Goal: Information Seeking & Learning: Find specific fact

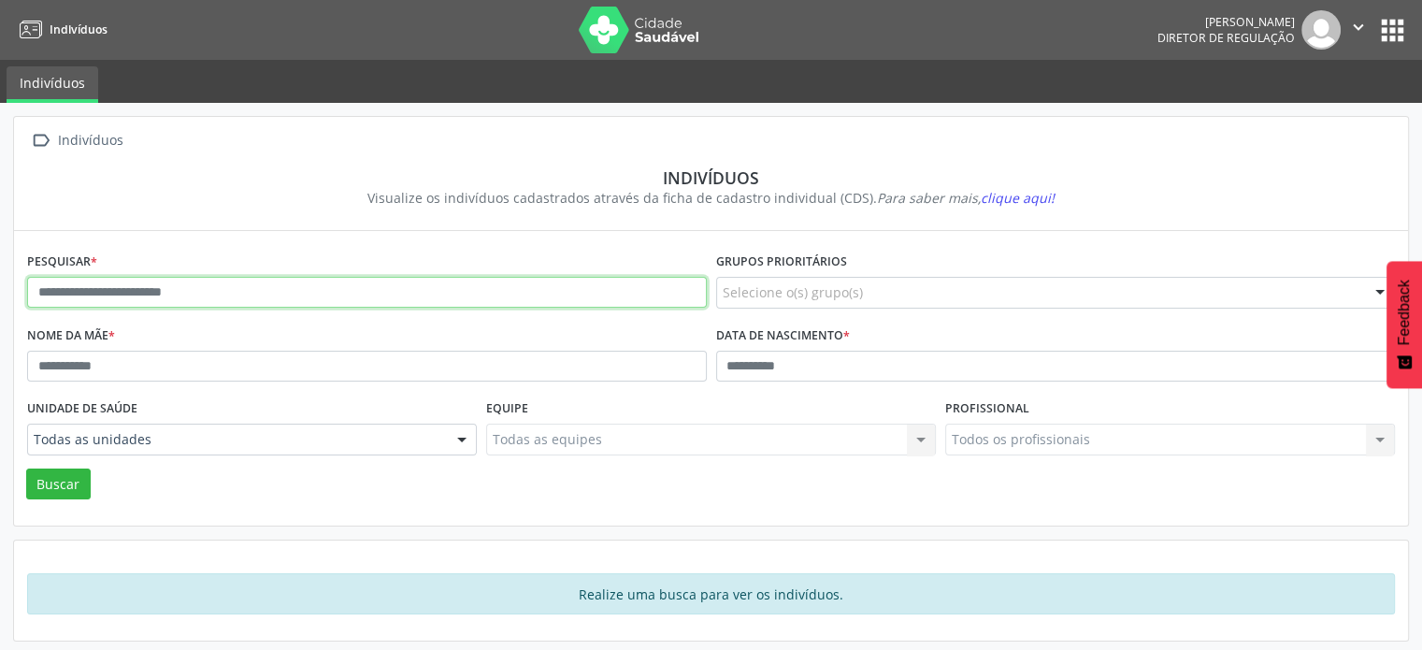
click at [367, 282] on input "text" at bounding box center [367, 293] width 680 height 32
click at [26, 468] on button "Buscar" at bounding box center [58, 484] width 65 height 32
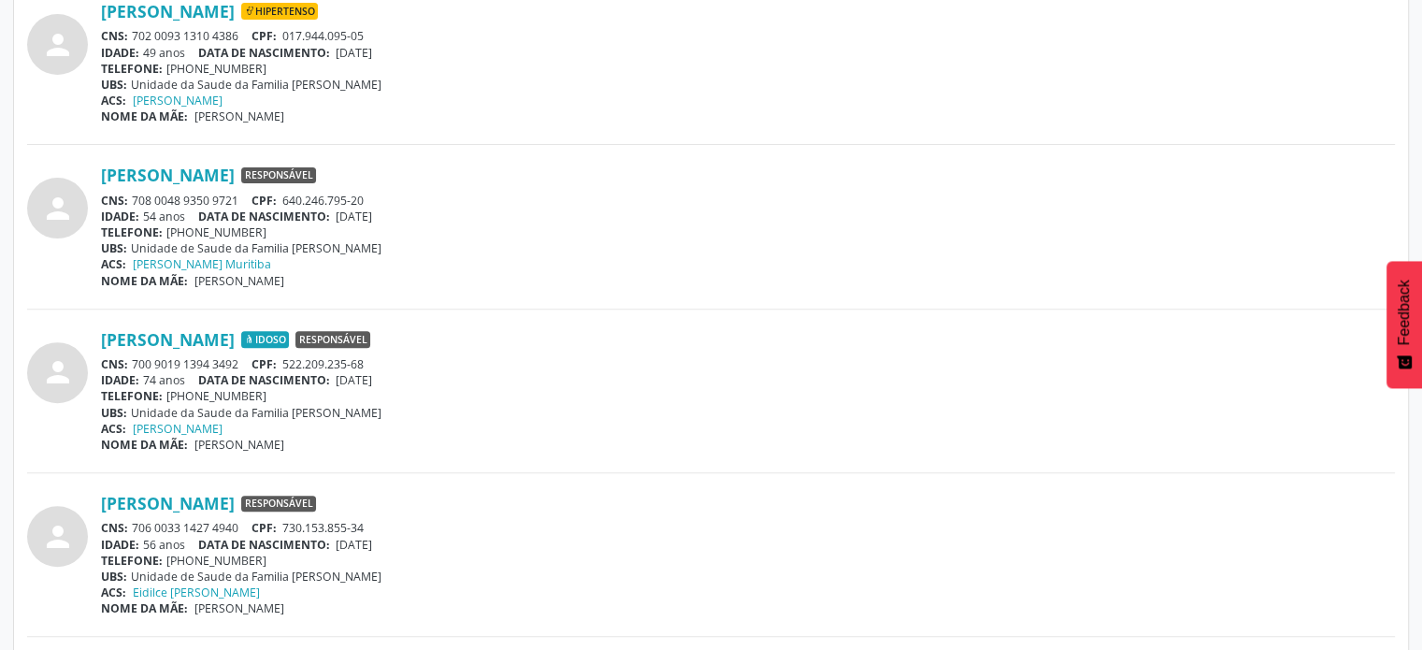
scroll to position [655, 0]
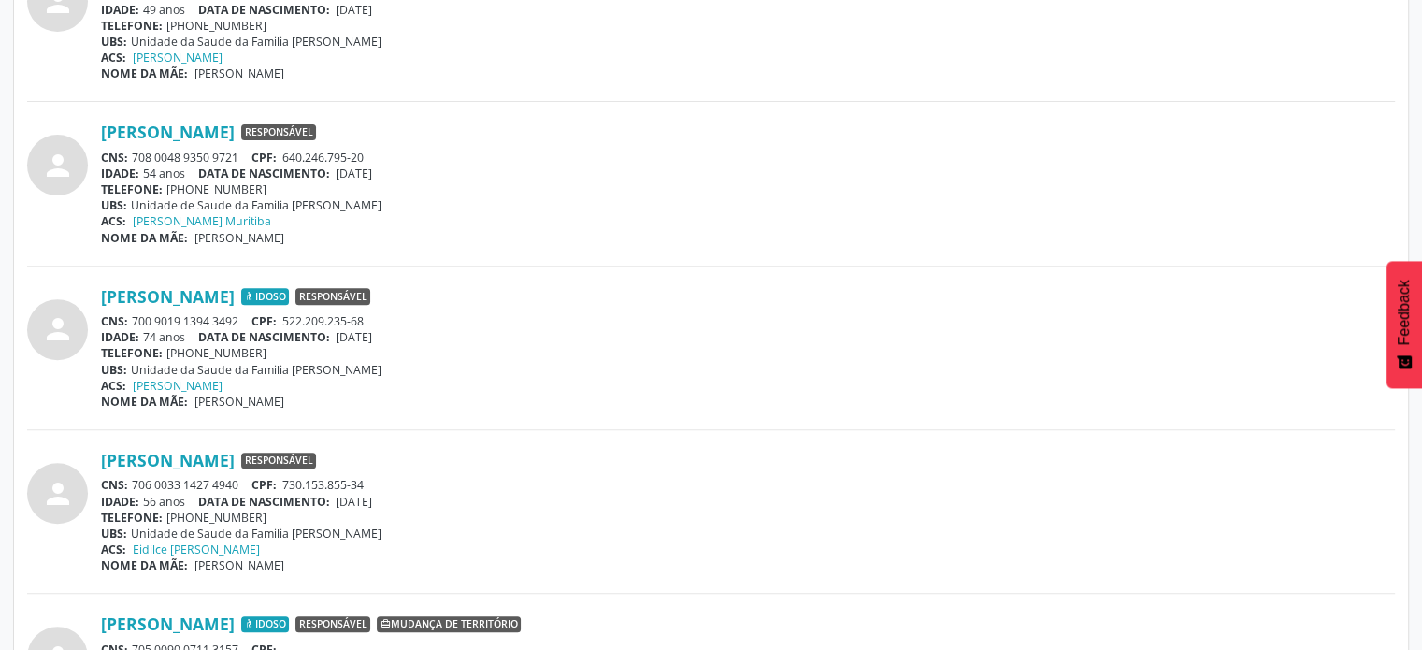
drag, startPoint x: 243, startPoint y: 471, endPoint x: 133, endPoint y: 485, distance: 111.2
click at [127, 488] on div "[PERSON_NAME] Responsável CNS: 706 0033 1427 4940 CPF: 730.153.855-34 IDADE: 56…" at bounding box center [748, 511] width 1294 height 123
copy div "706 0033 1427 4940"
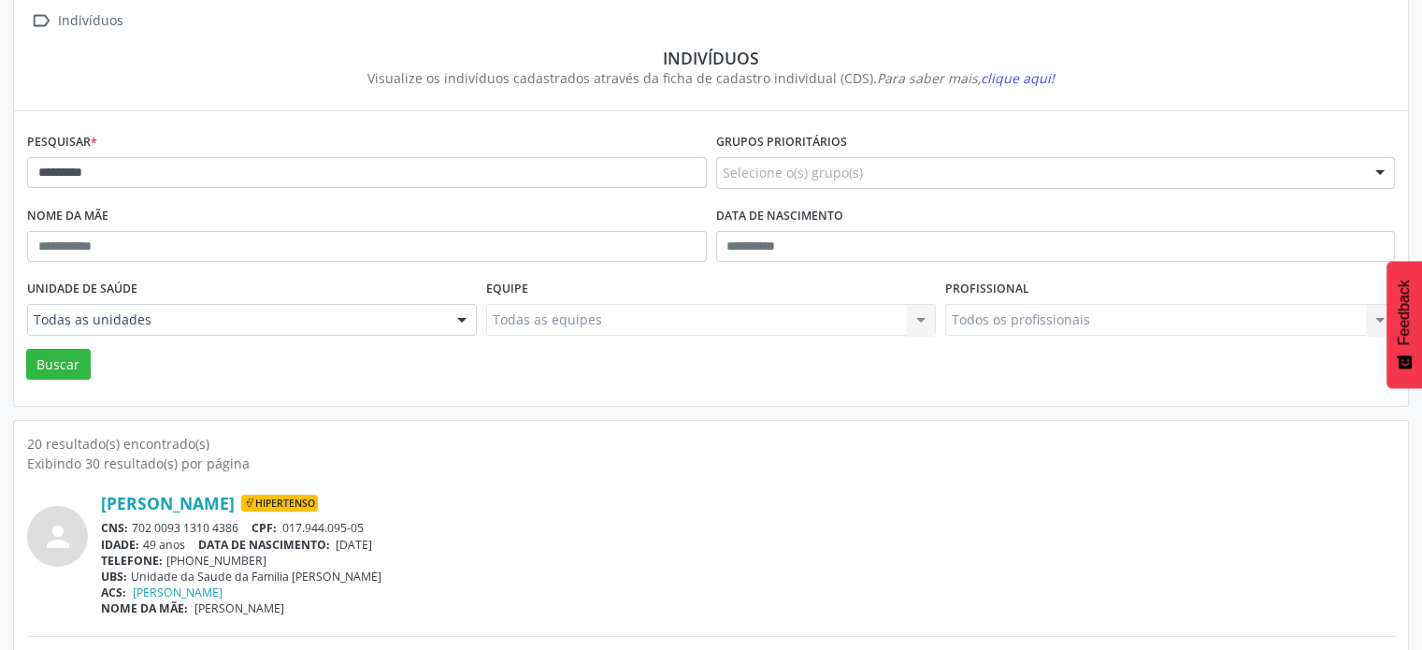
scroll to position [0, 0]
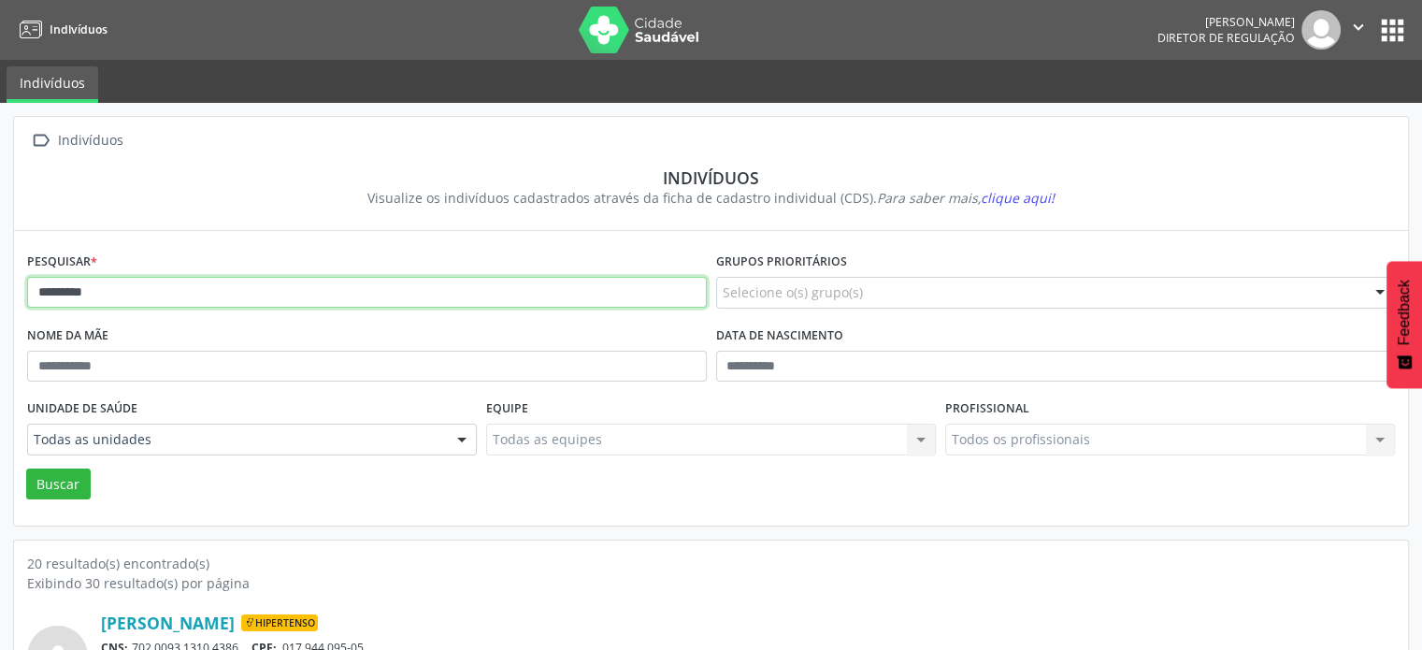
click at [139, 297] on input "*********" at bounding box center [367, 293] width 680 height 32
type input "*"
click at [26, 468] on button "Buscar" at bounding box center [58, 484] width 65 height 32
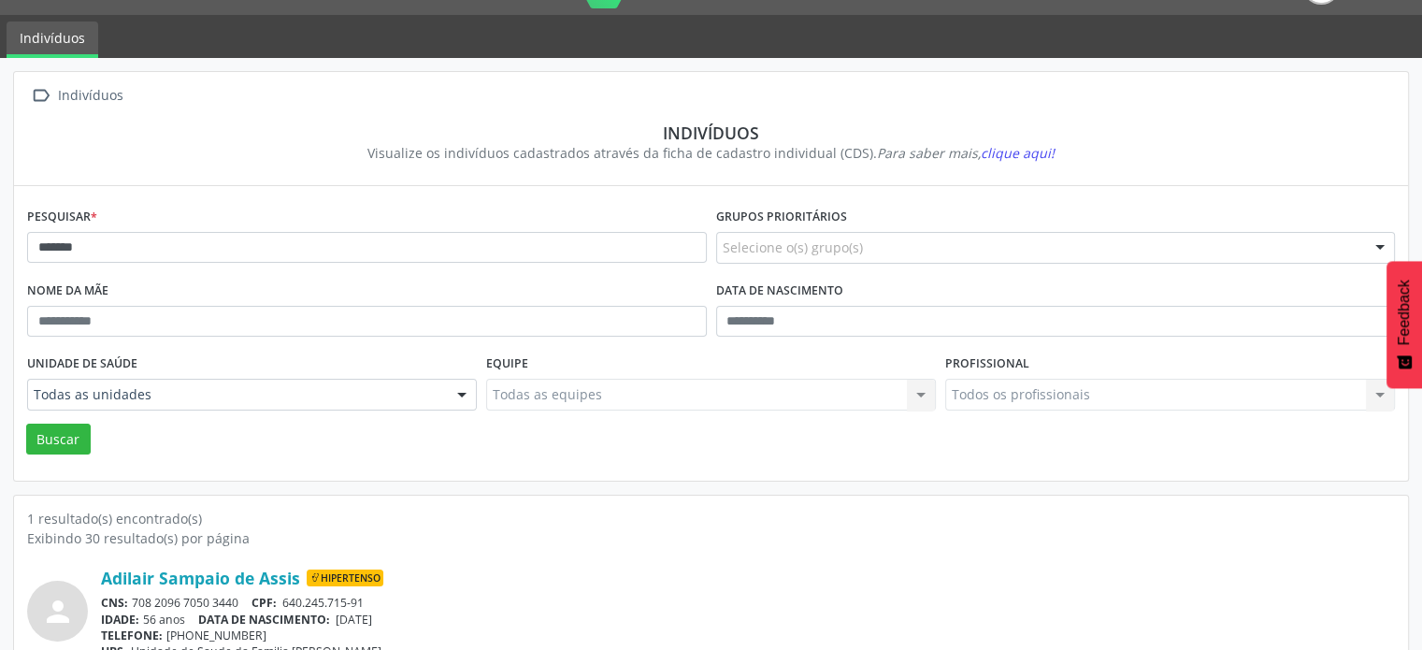
scroll to position [111, 0]
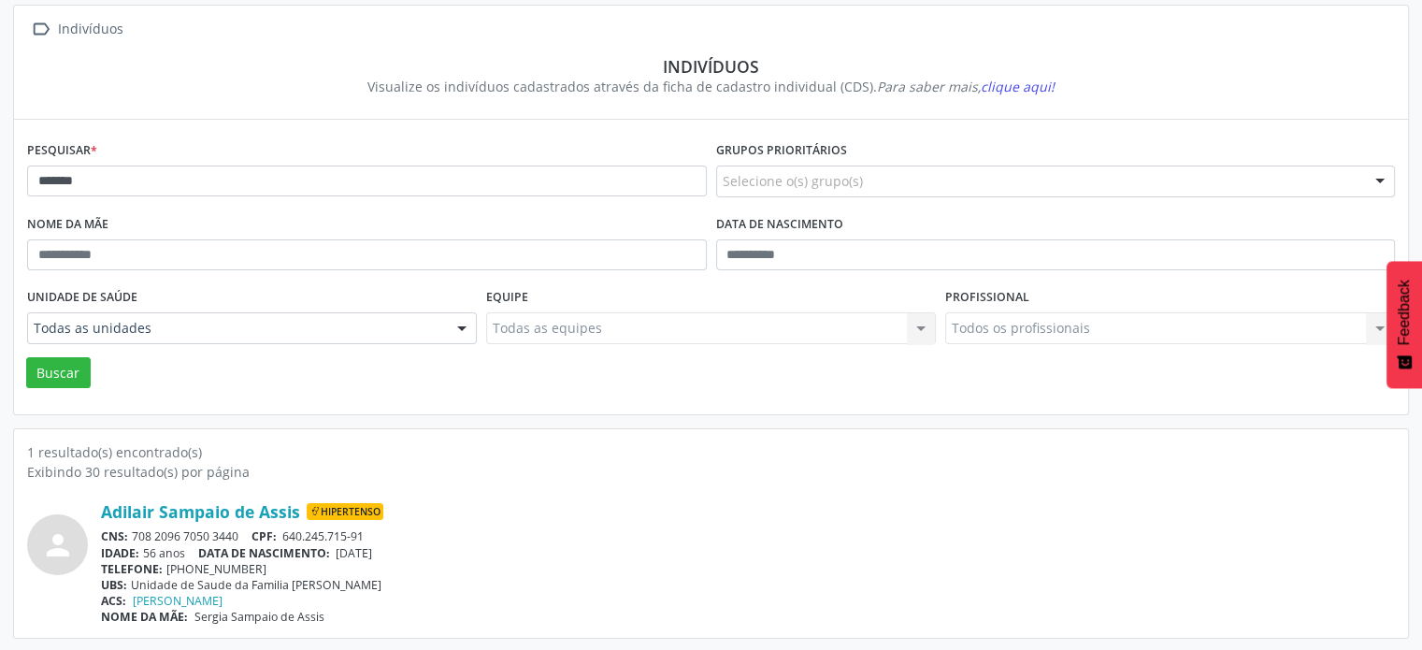
drag, startPoint x: 243, startPoint y: 534, endPoint x: 131, endPoint y: 534, distance: 112.2
click at [131, 534] on div "CNS: 708 2096 7050 3440 CPF: 640.245.715-91" at bounding box center [748, 536] width 1294 height 16
copy div "708 2096 7050 3440"
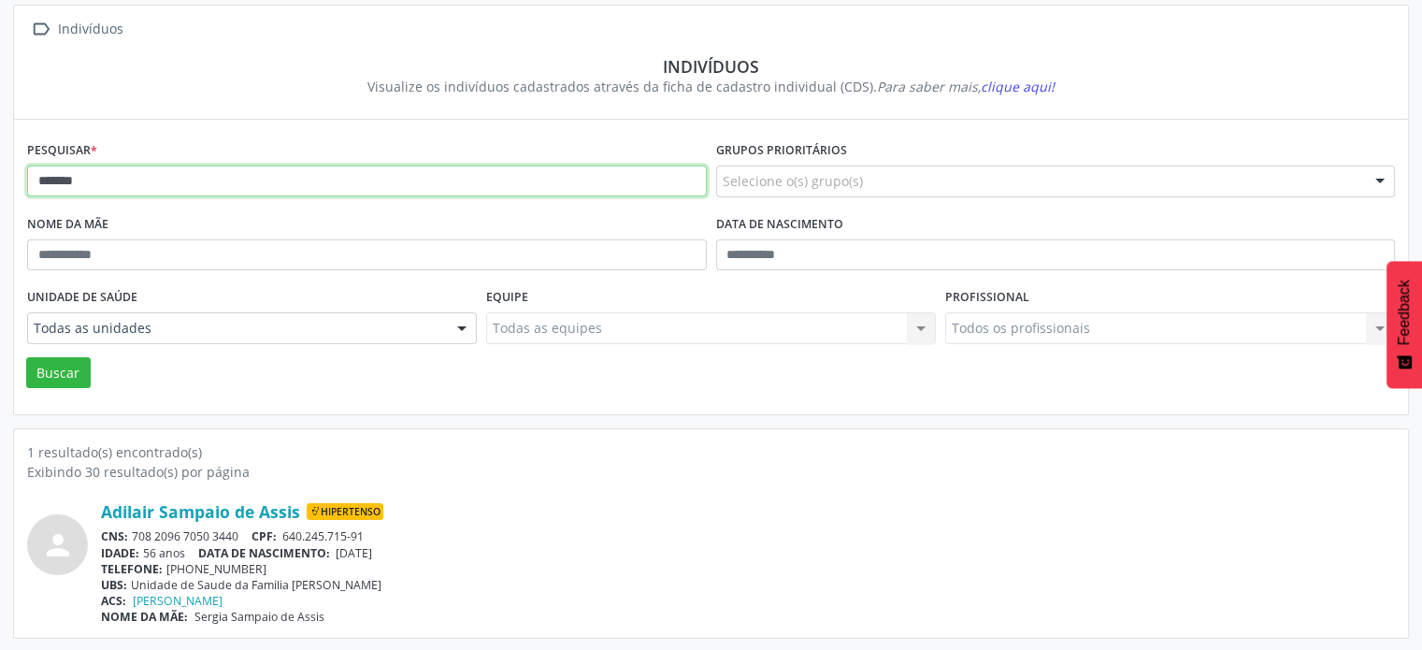
click at [151, 182] on input "*******" at bounding box center [367, 182] width 680 height 32
type input "*"
click at [26, 357] on button "Buscar" at bounding box center [58, 373] width 65 height 32
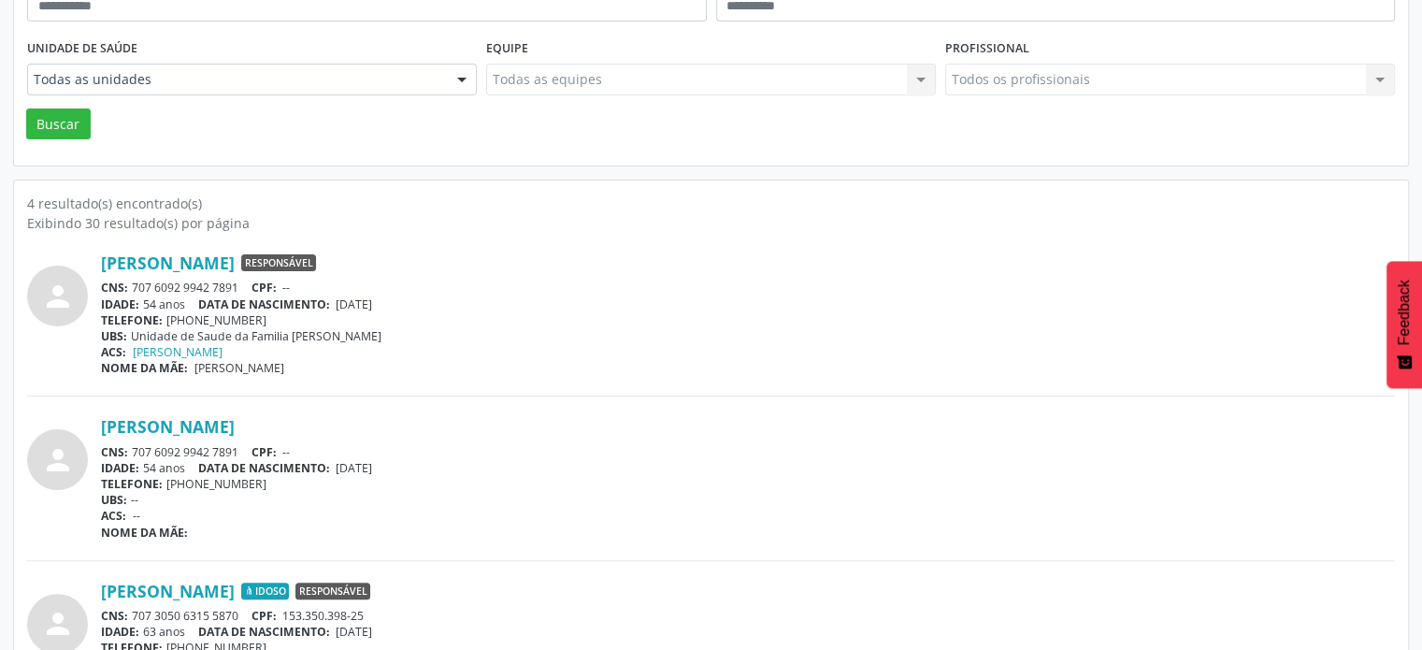
scroll to position [392, 0]
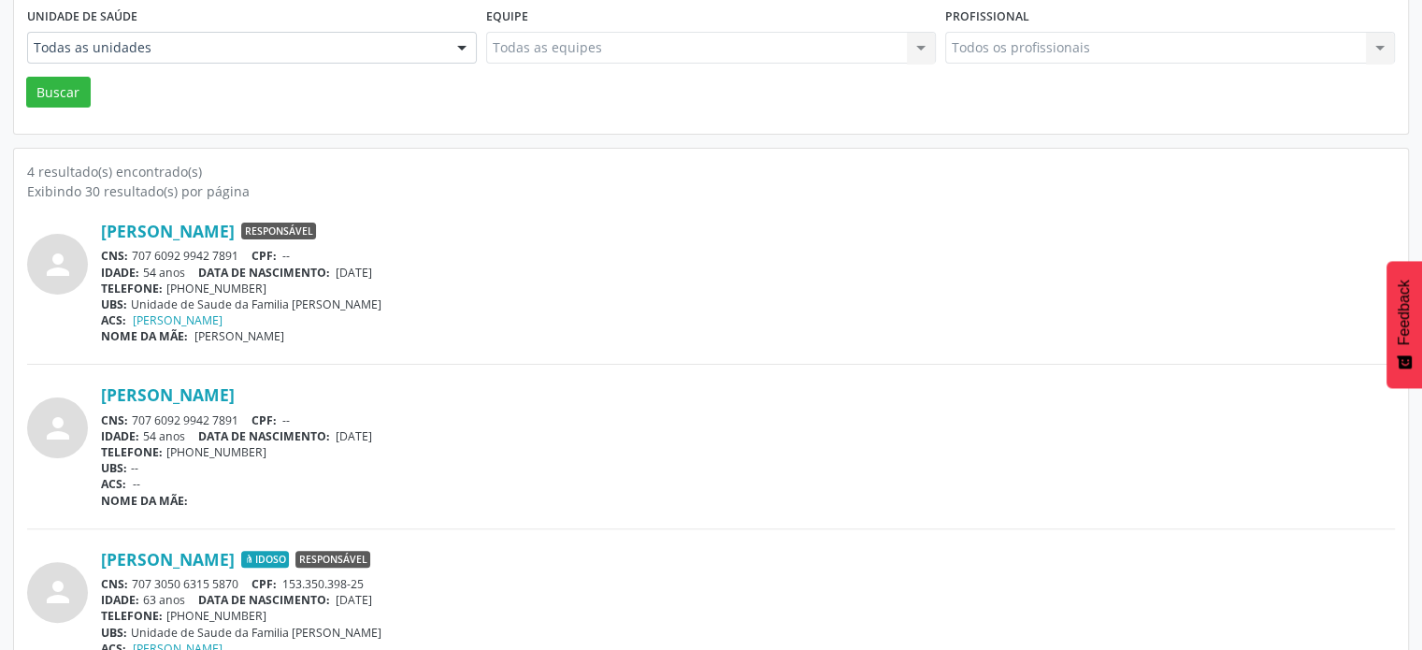
drag, startPoint x: 242, startPoint y: 255, endPoint x: 122, endPoint y: 258, distance: 120.7
click at [122, 258] on div "CNS: 707 6092 9942 7891 CPF: --" at bounding box center [748, 256] width 1294 height 16
copy div ": 707 6092 9942 7891"
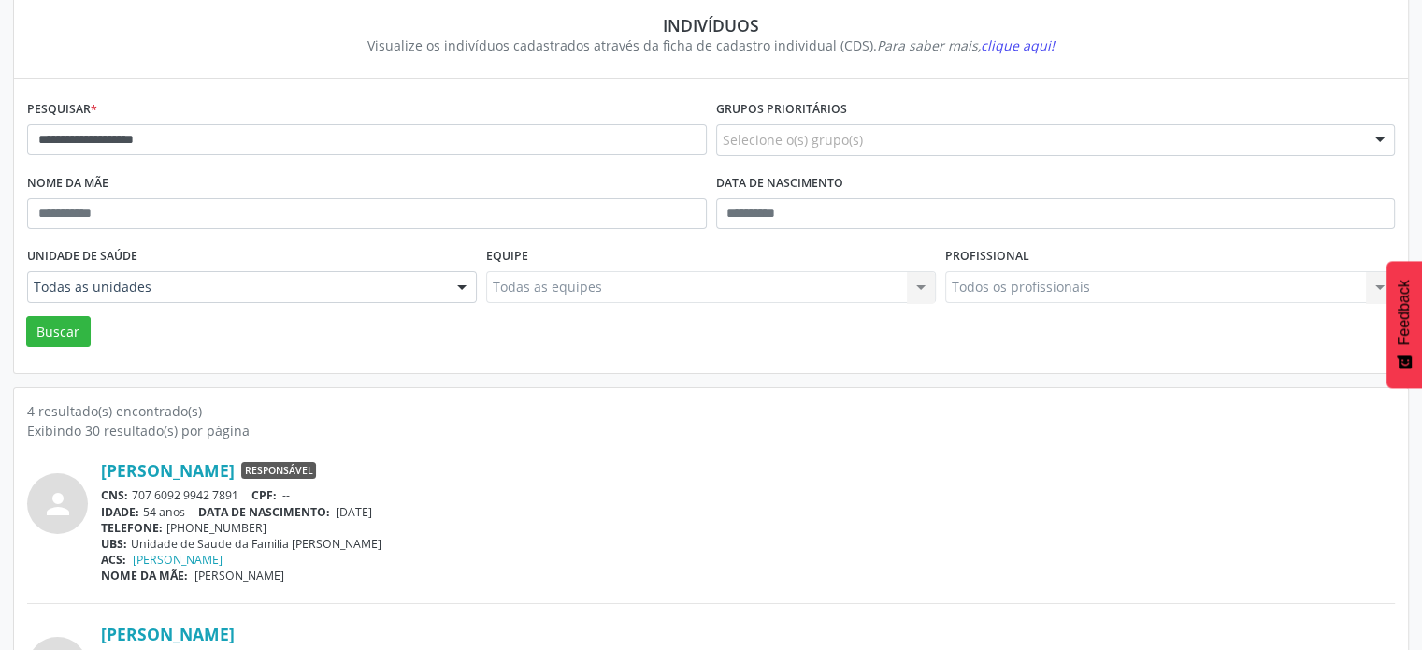
scroll to position [0, 0]
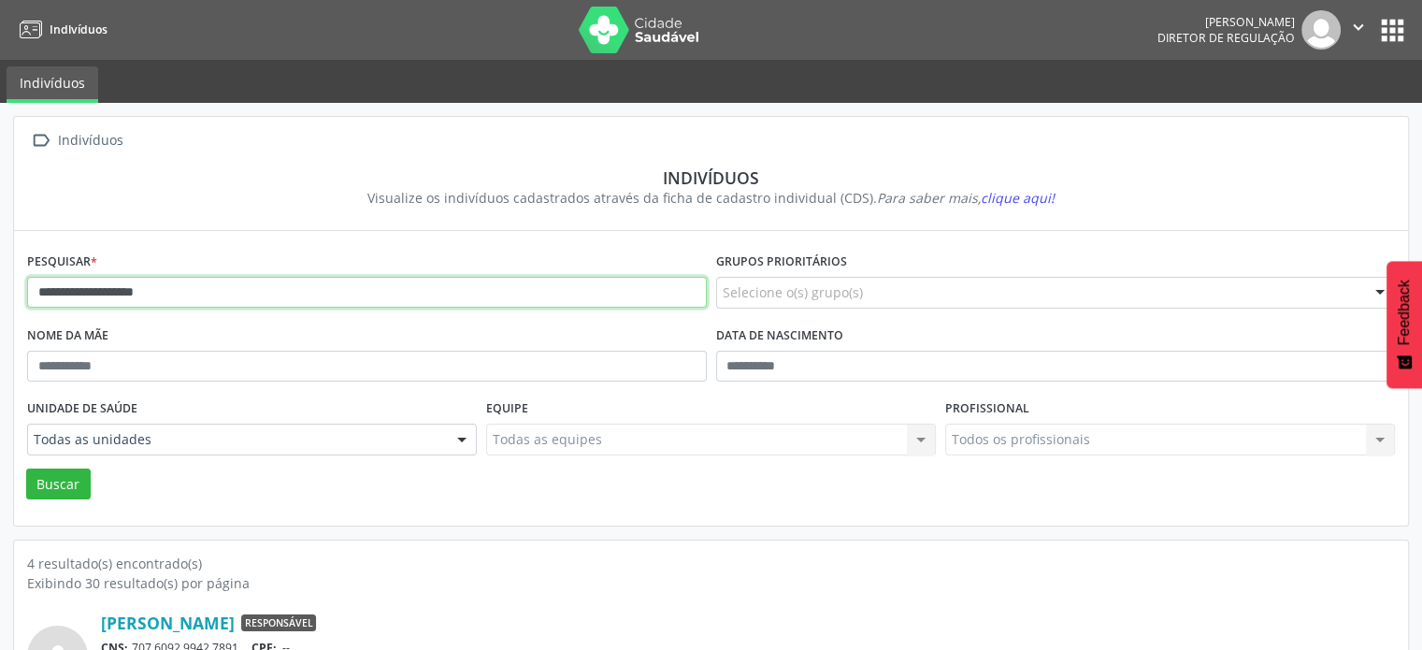
click at [209, 290] on input "**********" at bounding box center [367, 293] width 680 height 32
type input "*"
click at [26, 468] on button "Buscar" at bounding box center [58, 484] width 65 height 32
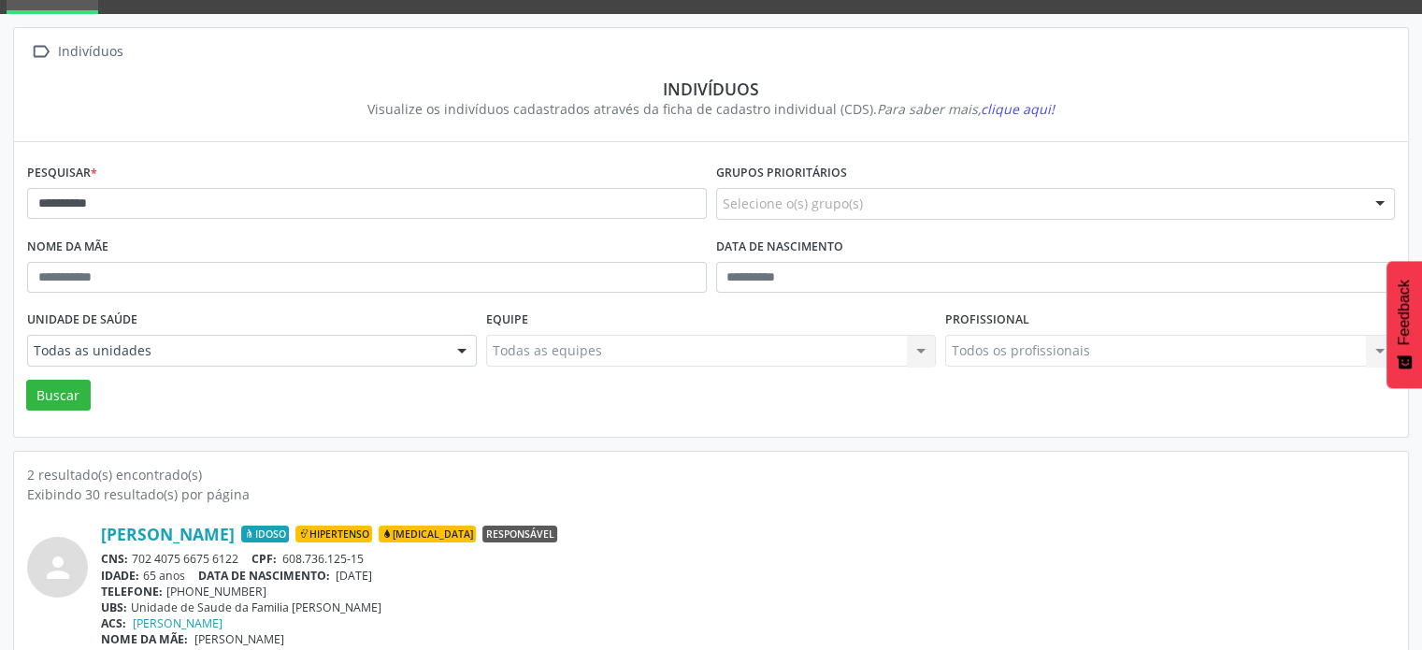
scroll to position [88, 0]
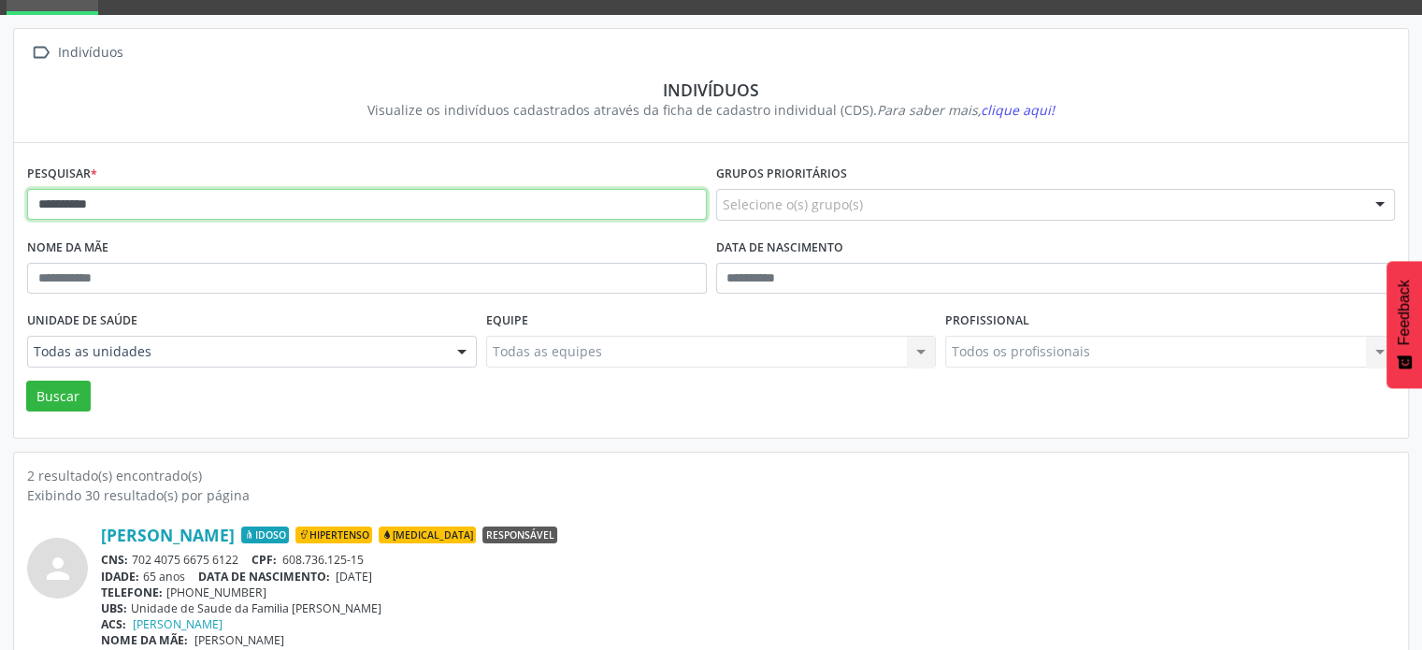
click at [161, 205] on input "**********" at bounding box center [367, 205] width 680 height 32
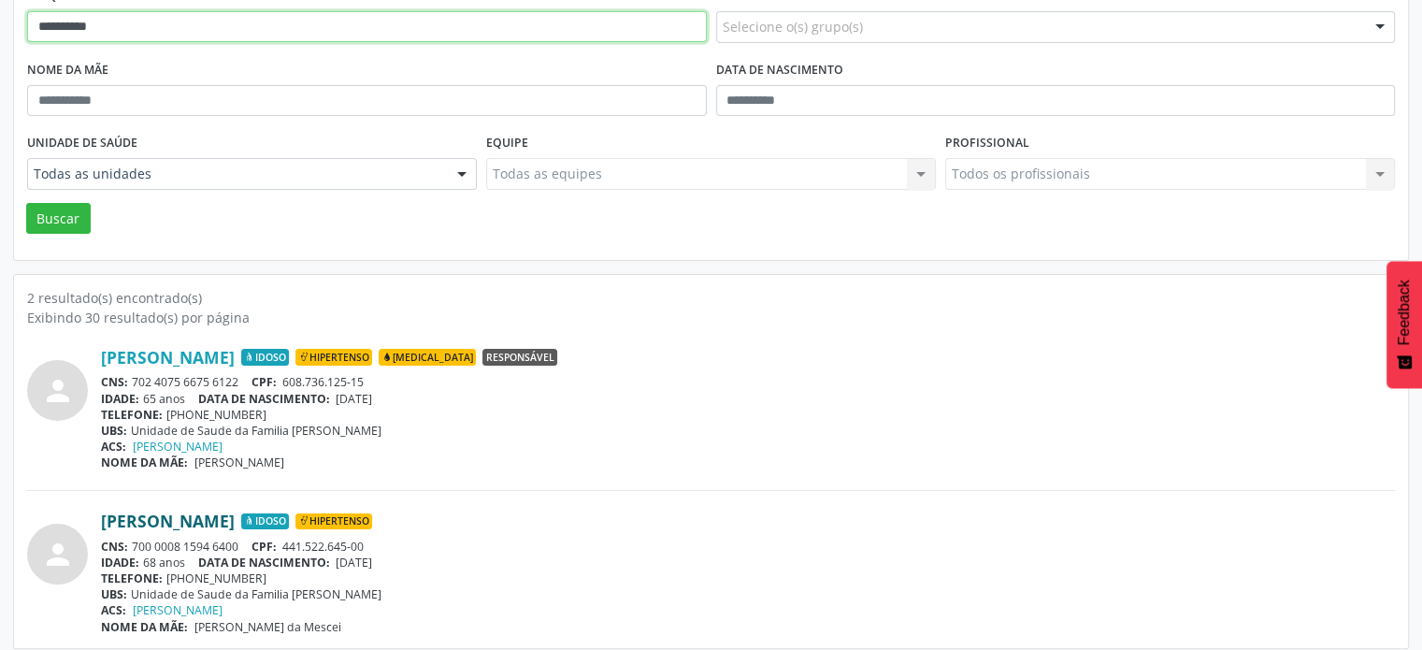
scroll to position [275, 0]
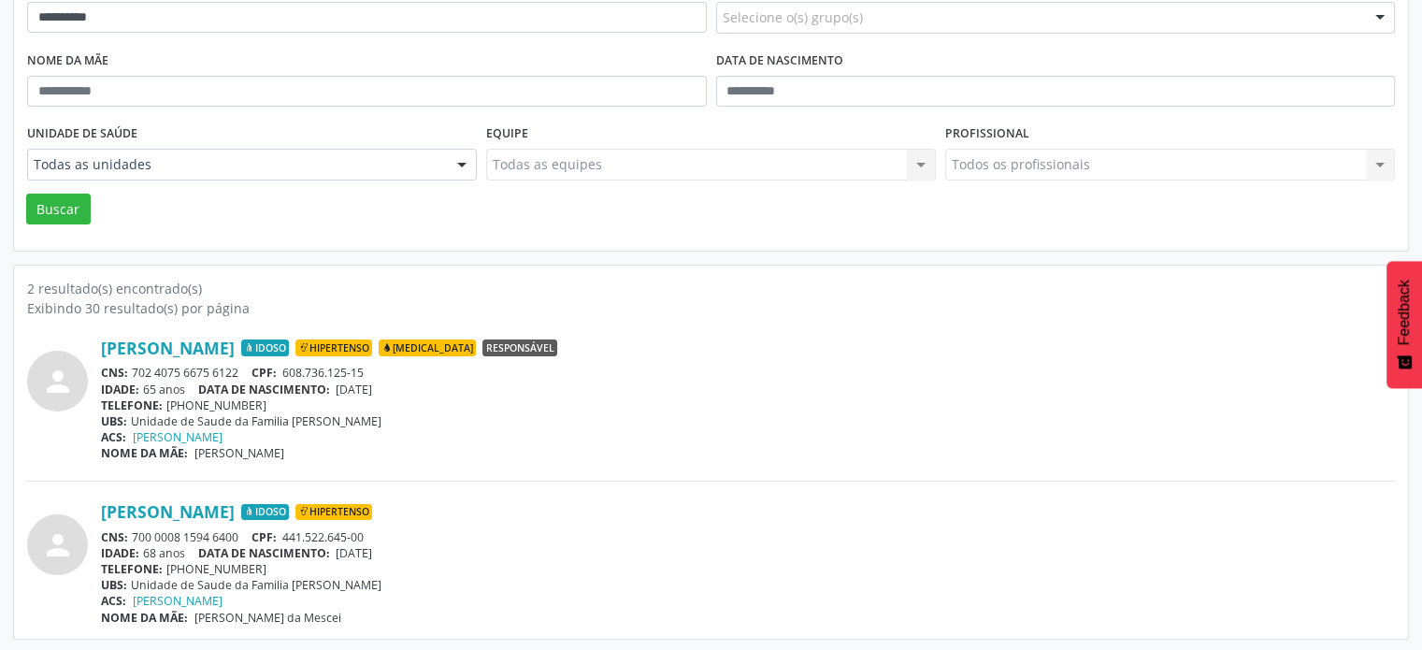
drag, startPoint x: 251, startPoint y: 367, endPoint x: 135, endPoint y: 372, distance: 116.1
click at [135, 372] on div "CNS: 702 4075 6675 6122 CPF: 608.736.125-15" at bounding box center [748, 373] width 1294 height 16
copy div "702 4075 6675 6122"
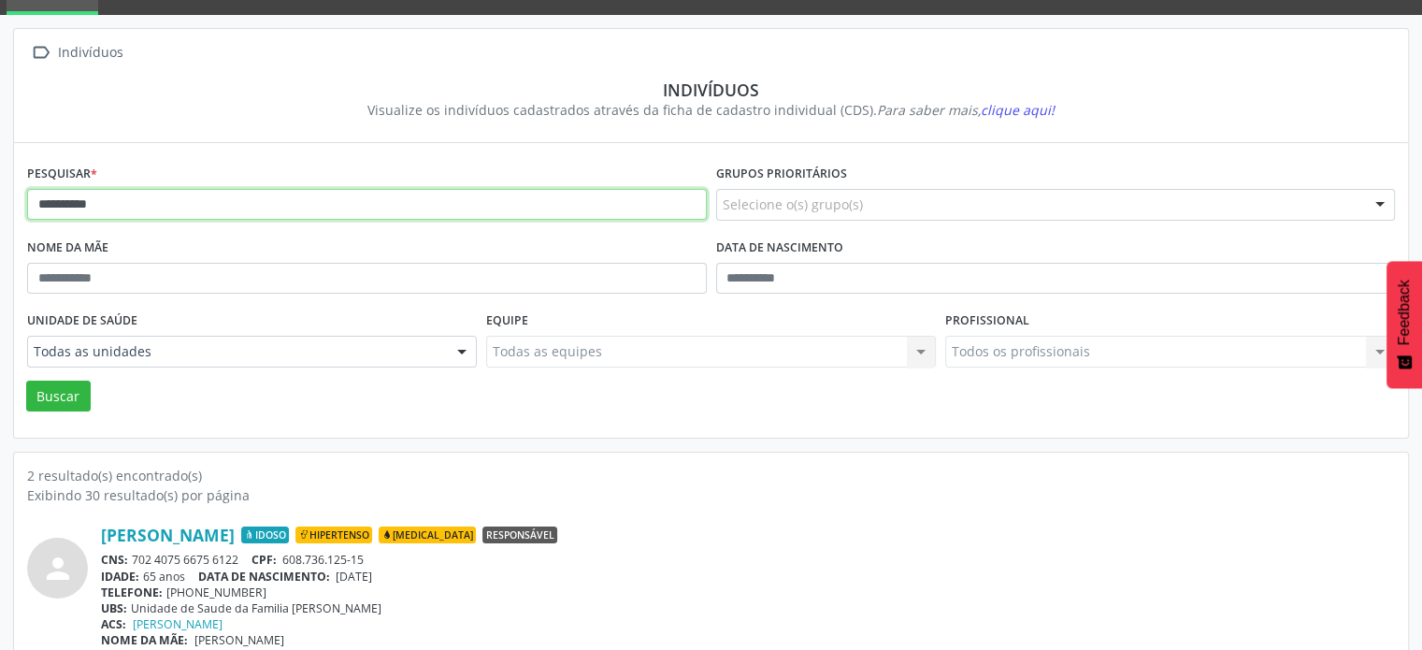
click at [185, 206] on input "**********" at bounding box center [367, 205] width 680 height 32
type input "*"
click at [26, 381] on button "Buscar" at bounding box center [58, 397] width 65 height 32
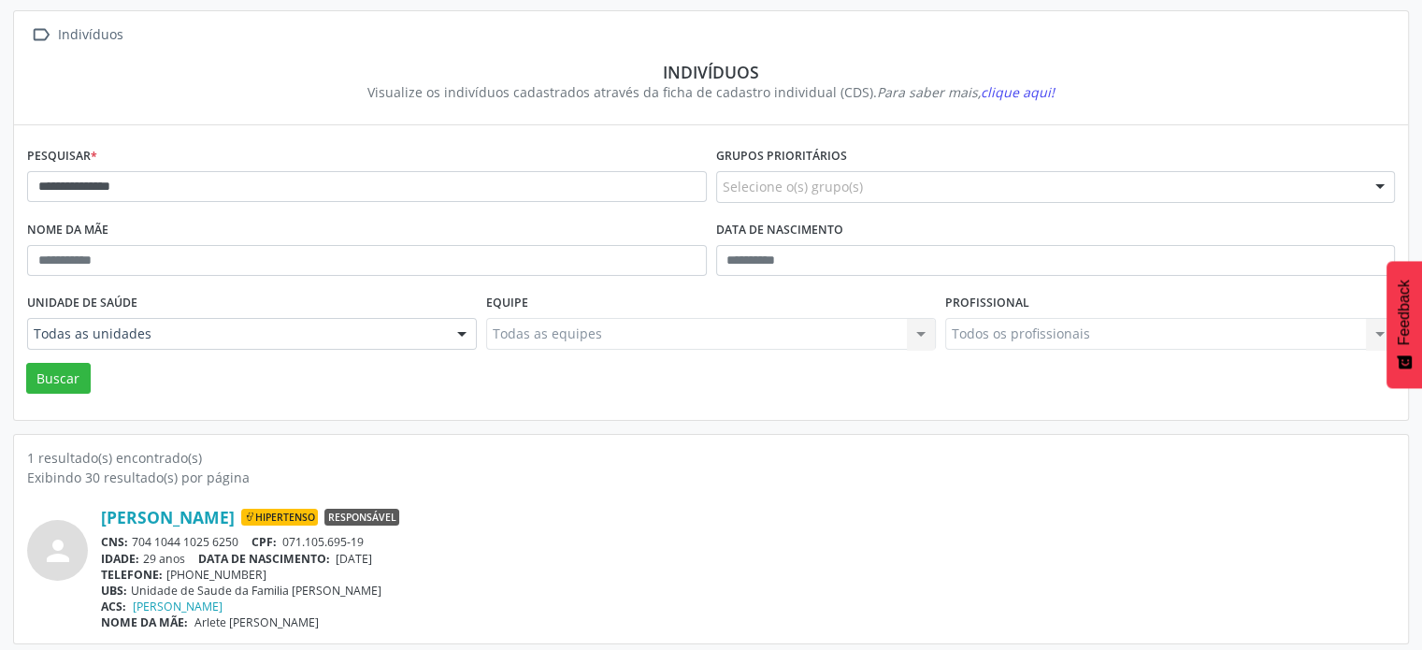
scroll to position [111, 0]
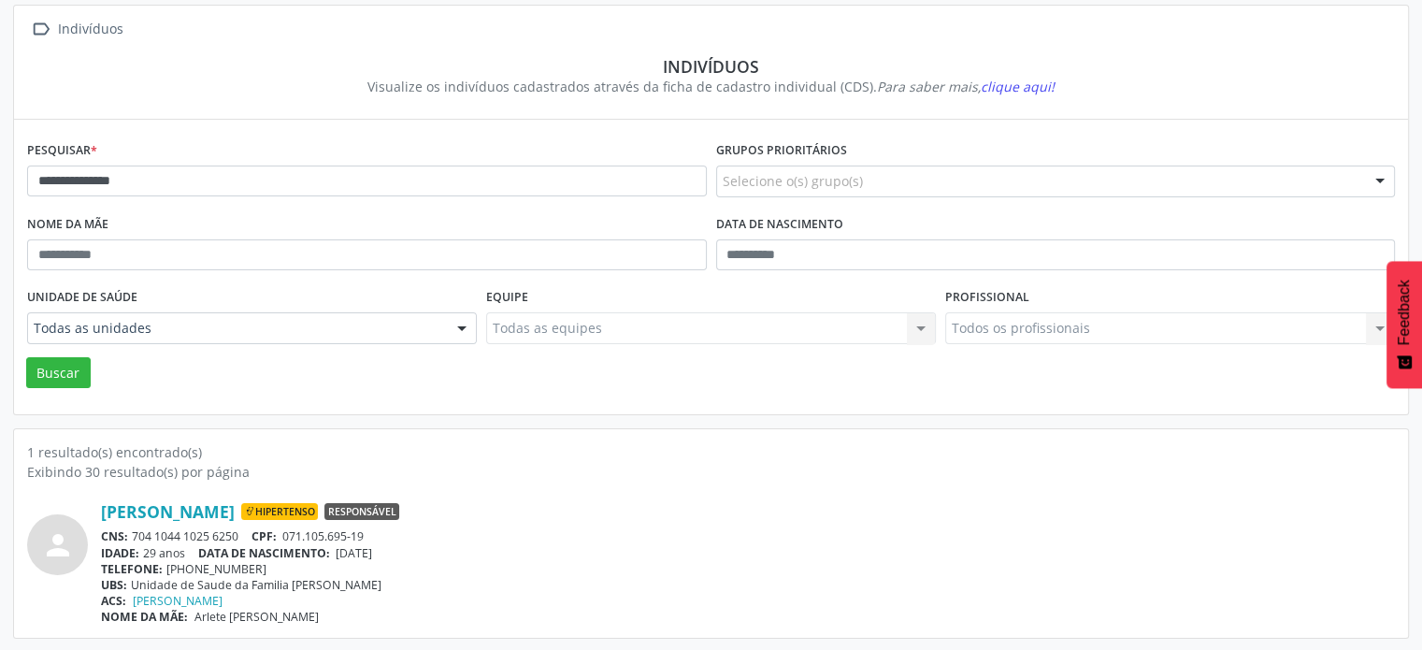
drag, startPoint x: 243, startPoint y: 533, endPoint x: 135, endPoint y: 533, distance: 108.5
click at [135, 533] on div "CNS: 704 1044 1025 6250 CPF: 071.105.695-19" at bounding box center [748, 536] width 1294 height 16
copy div "704 1044 1025 6250"
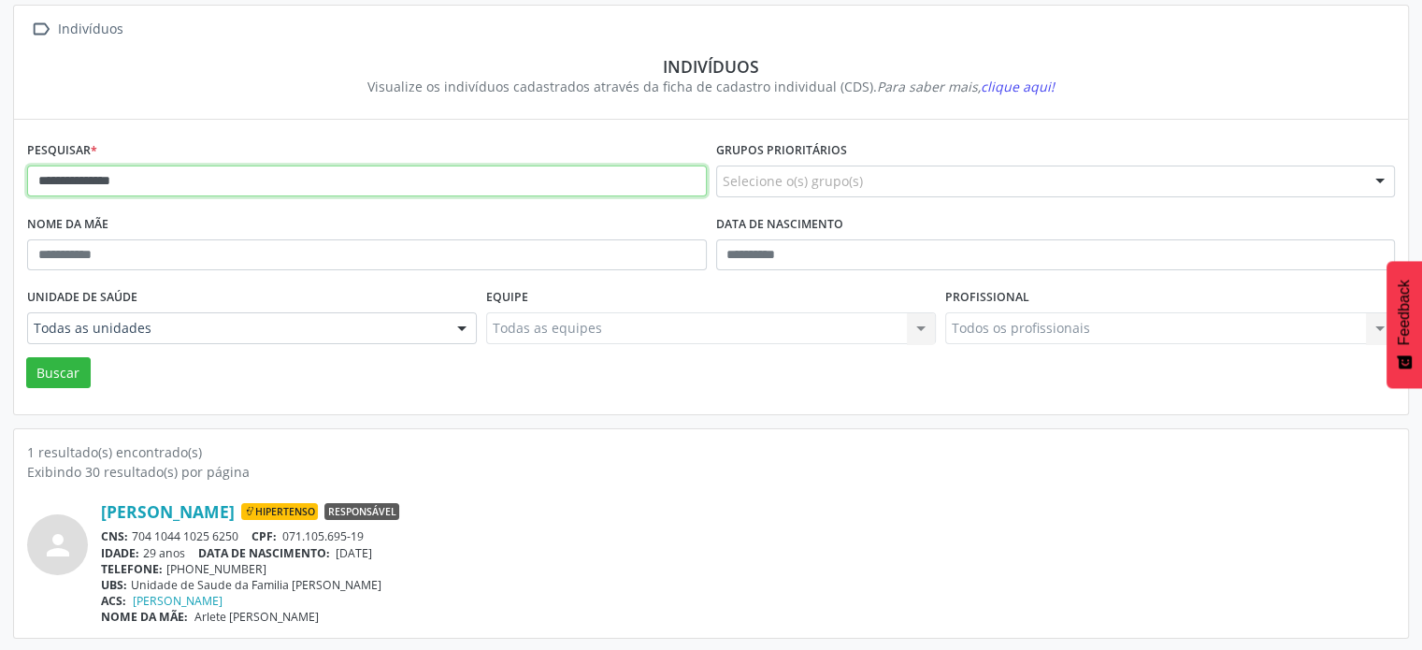
click at [177, 174] on input "**********" at bounding box center [367, 182] width 680 height 32
type input "*"
click at [26, 357] on button "Buscar" at bounding box center [58, 373] width 65 height 32
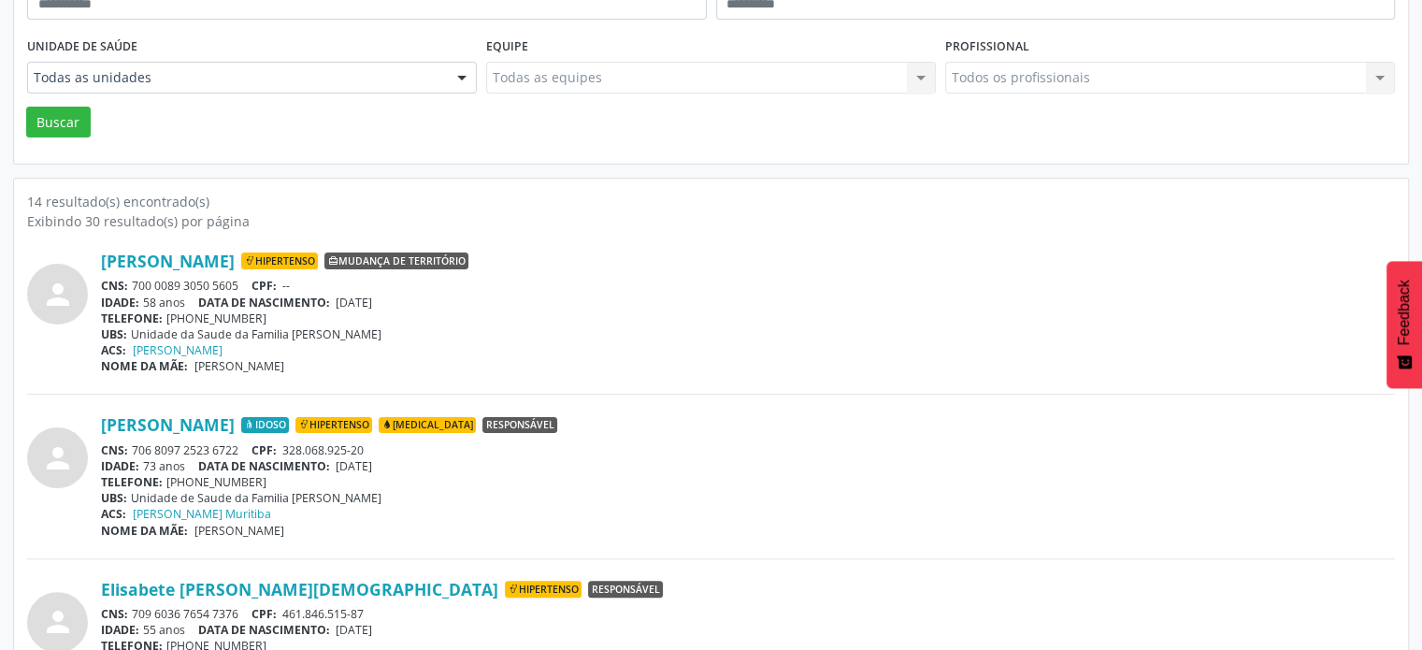
scroll to position [392, 0]
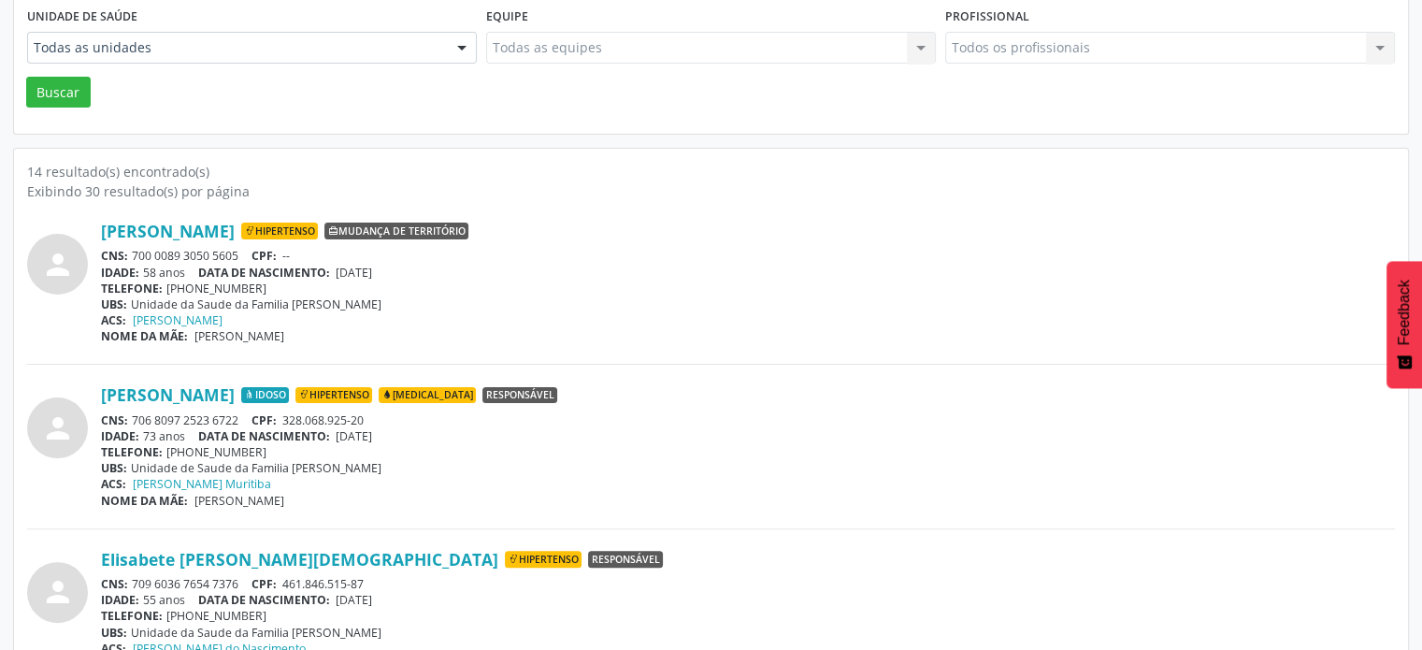
drag, startPoint x: 243, startPoint y: 253, endPoint x: 133, endPoint y: 255, distance: 110.4
click at [133, 255] on div "CNS: 700 0089 3050 5605 CPF: --" at bounding box center [748, 256] width 1294 height 16
copy div "700 0089 3050 5605"
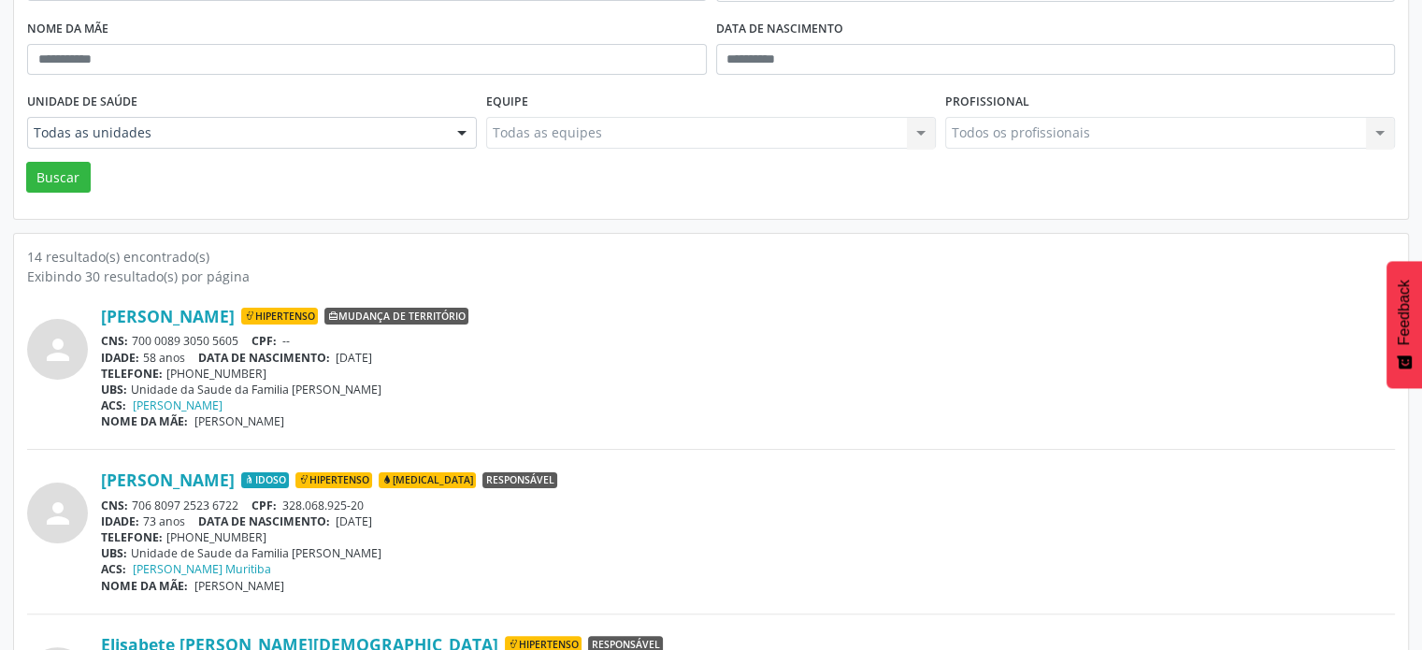
scroll to position [0, 0]
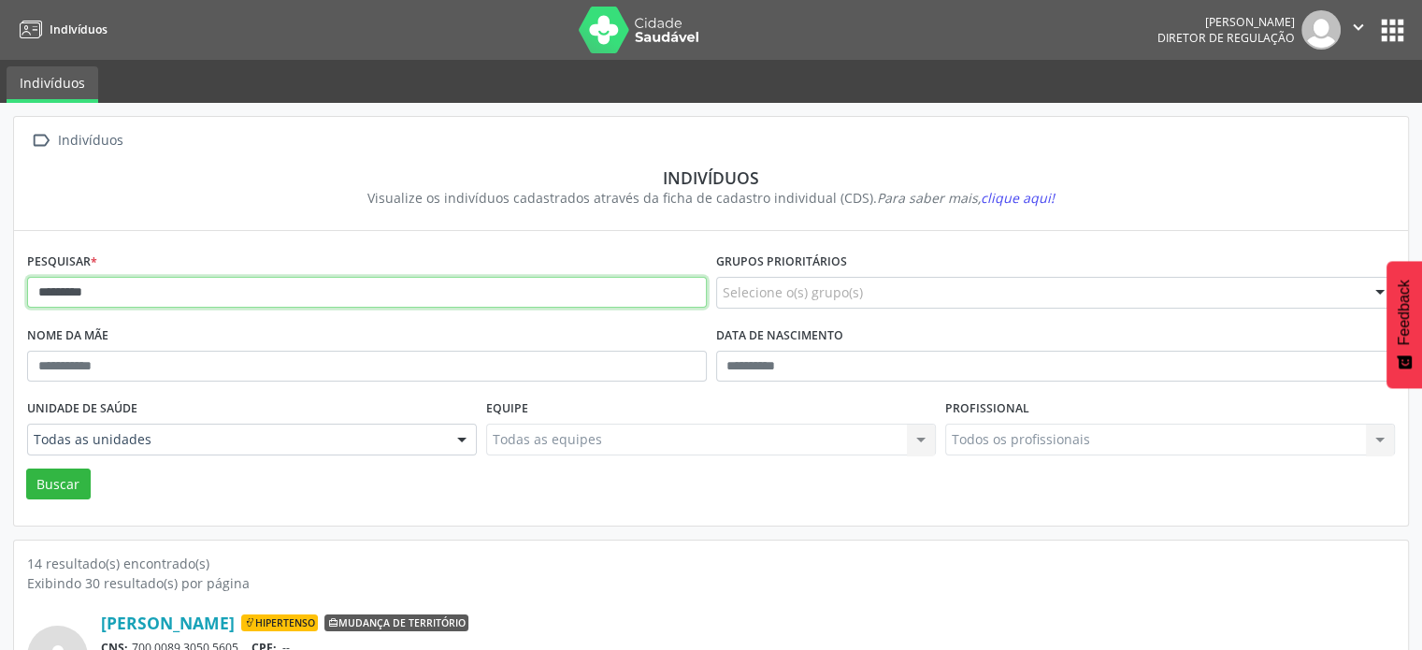
click at [213, 283] on input "*********" at bounding box center [367, 293] width 680 height 32
type input "*"
click at [26, 468] on button "Buscar" at bounding box center [58, 484] width 65 height 32
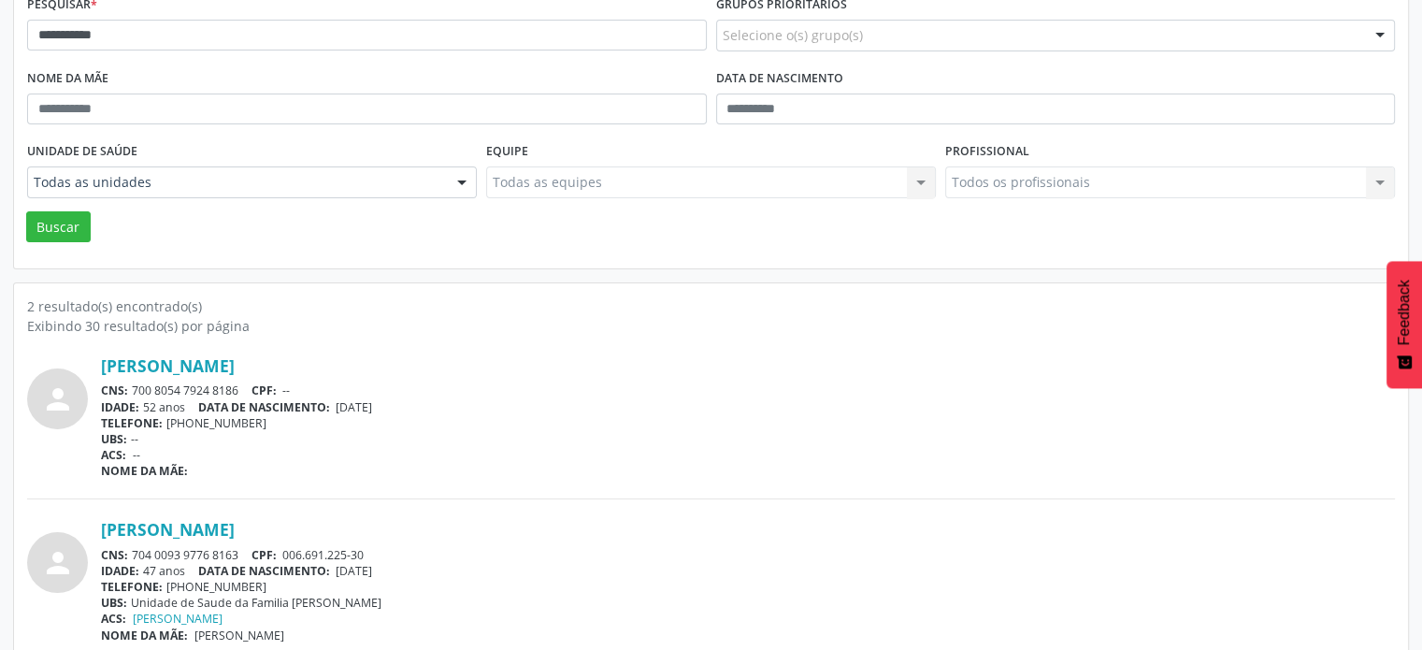
scroll to position [275, 0]
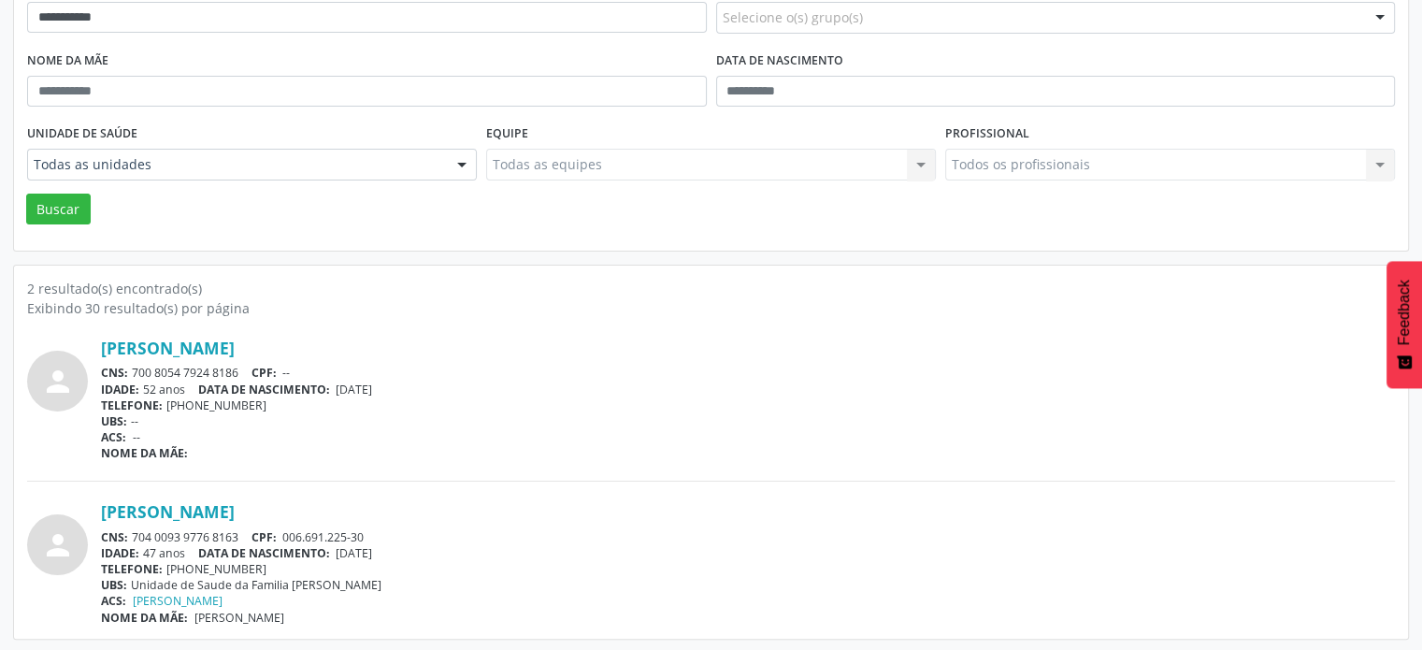
drag, startPoint x: 241, startPoint y: 369, endPoint x: 125, endPoint y: 365, distance: 116.0
click at [125, 365] on div "CNS: 700 8054 7924 8186 CPF: --" at bounding box center [748, 373] width 1294 height 16
copy div "700 8054 7924 8186"
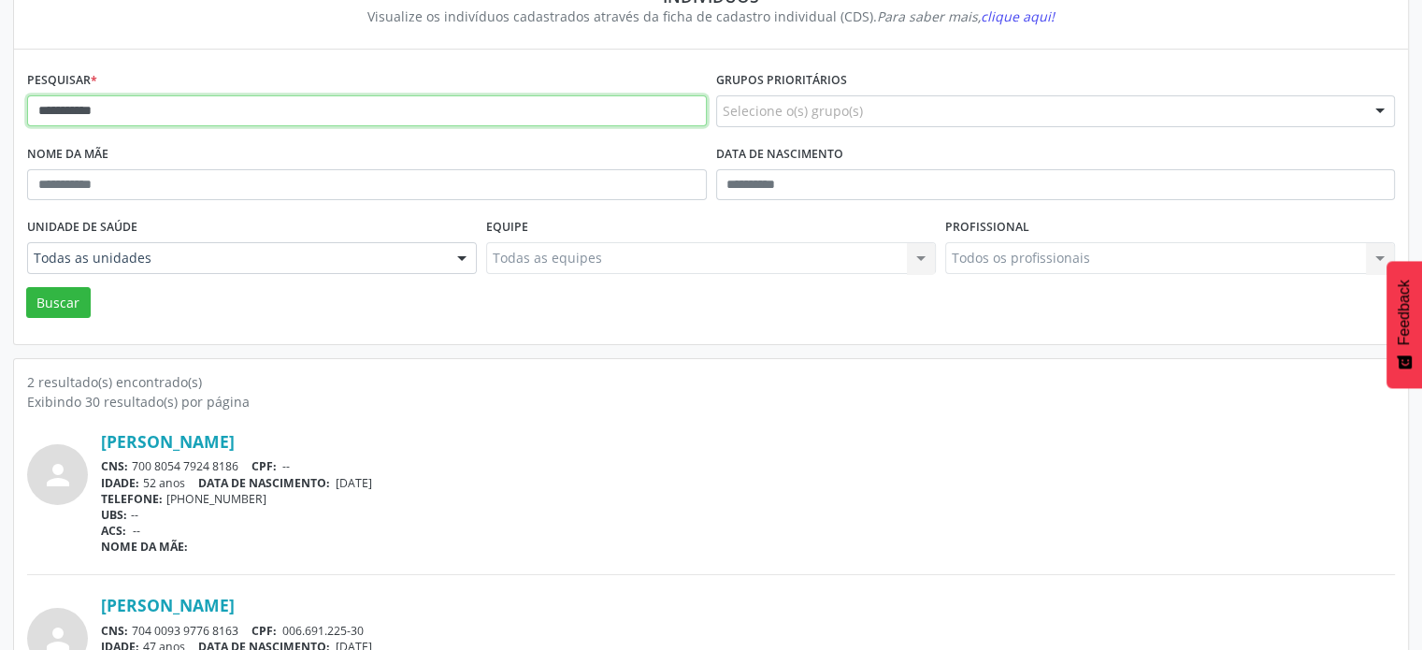
click at [116, 115] on input "**********" at bounding box center [367, 111] width 680 height 32
type input "*"
click at [26, 287] on button "Buscar" at bounding box center [58, 303] width 65 height 32
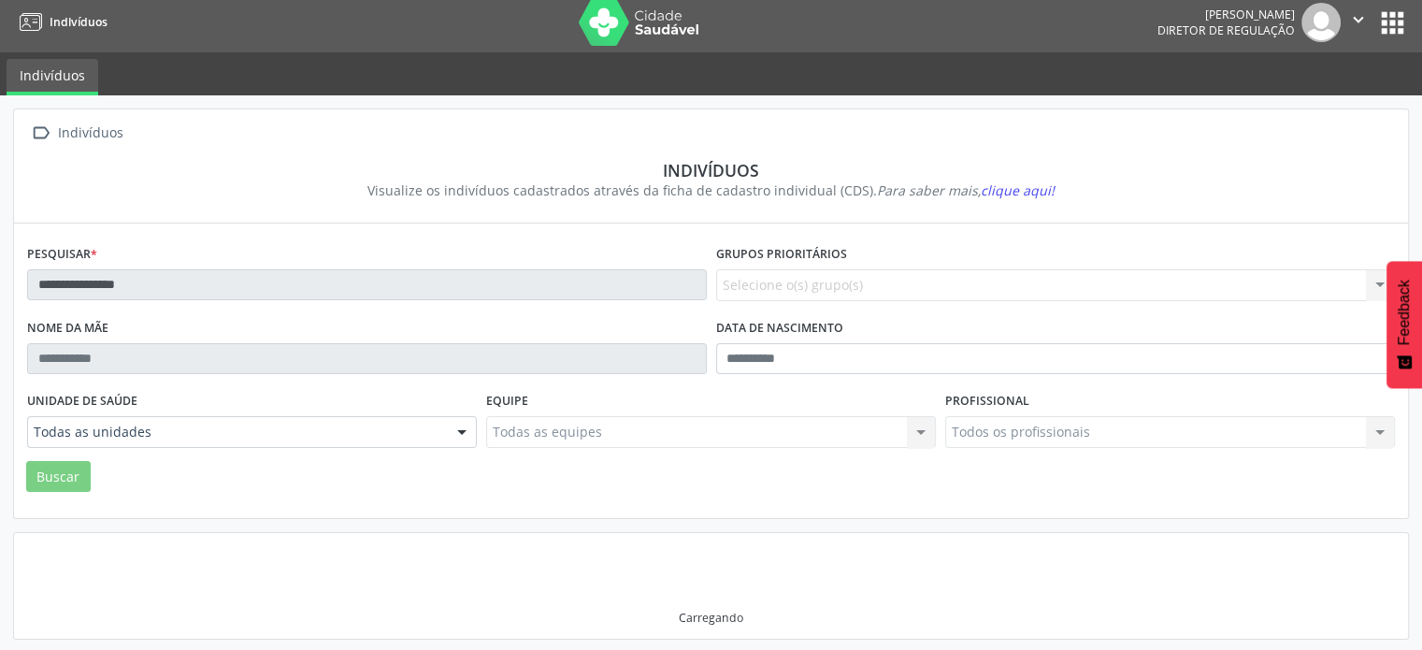
scroll to position [111, 0]
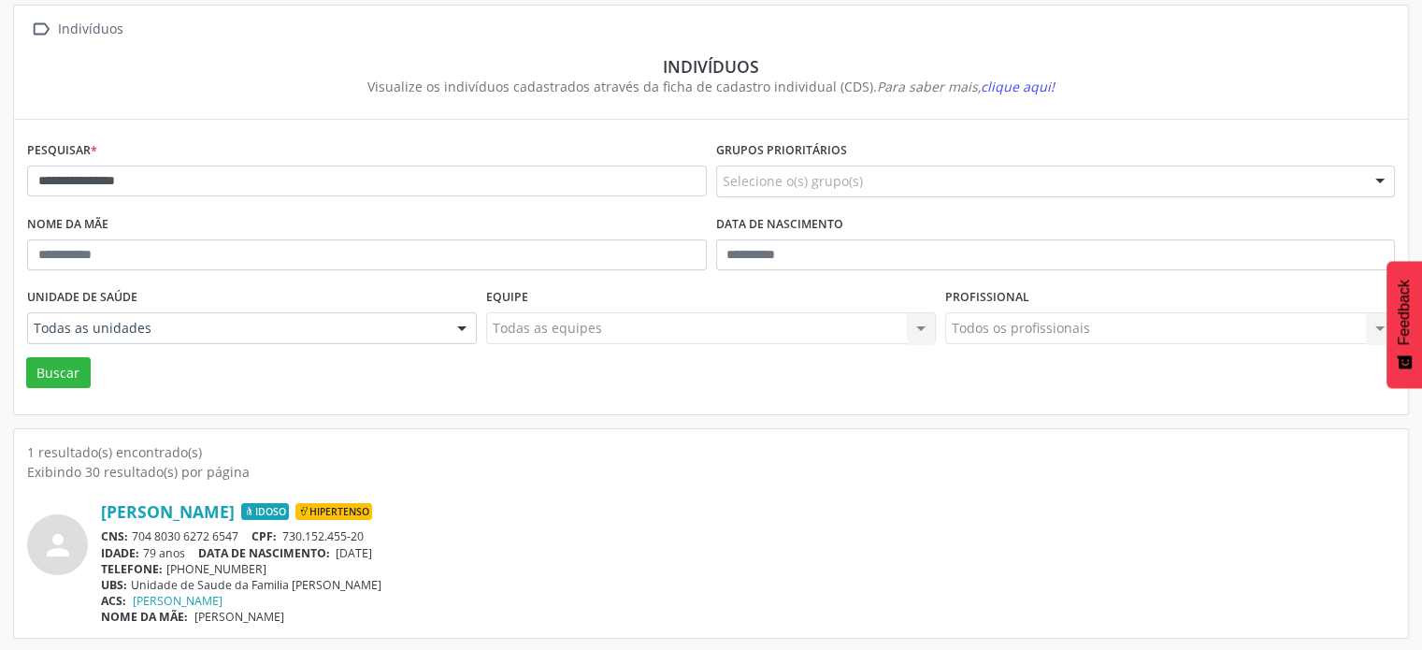
drag, startPoint x: 245, startPoint y: 530, endPoint x: 135, endPoint y: 536, distance: 110.5
click at [135, 536] on div "CNS: 704 8030 6272 6547 CPF: 730.152.455-20" at bounding box center [748, 536] width 1294 height 16
copy div "704 8030 6272 6547"
drag, startPoint x: 373, startPoint y: 530, endPoint x: 291, endPoint y: 534, distance: 82.4
click at [289, 538] on div "CNS: 704 8030 6272 6547 CPF: 730.152.455-20" at bounding box center [748, 536] width 1294 height 16
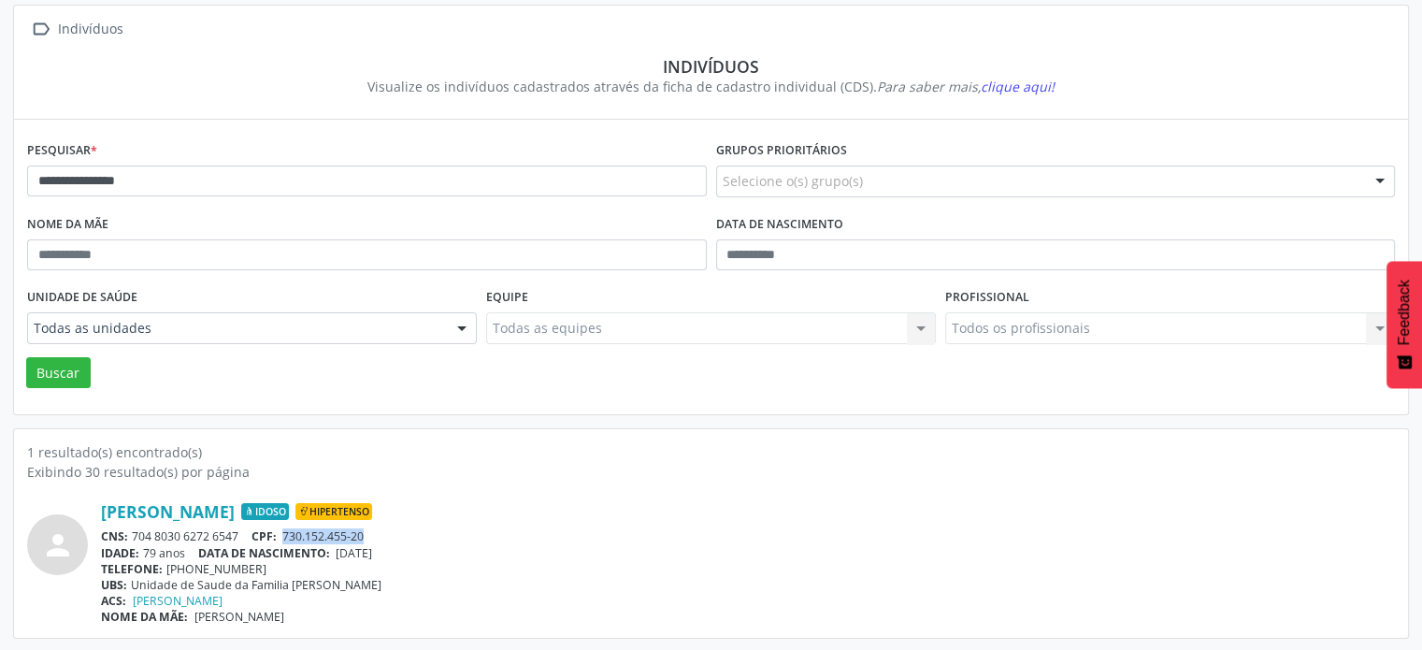
copy span "730.152.455-20"
click at [235, 504] on link "[PERSON_NAME]" at bounding box center [168, 511] width 134 height 21
drag, startPoint x: 408, startPoint y: 548, endPoint x: 340, endPoint y: 554, distance: 67.6
click at [340, 554] on div "IDADE: 79 anos DATA DE NASCIMENTO: [DEMOGRAPHIC_DATA]" at bounding box center [748, 553] width 1294 height 16
copy span "[DATE]"
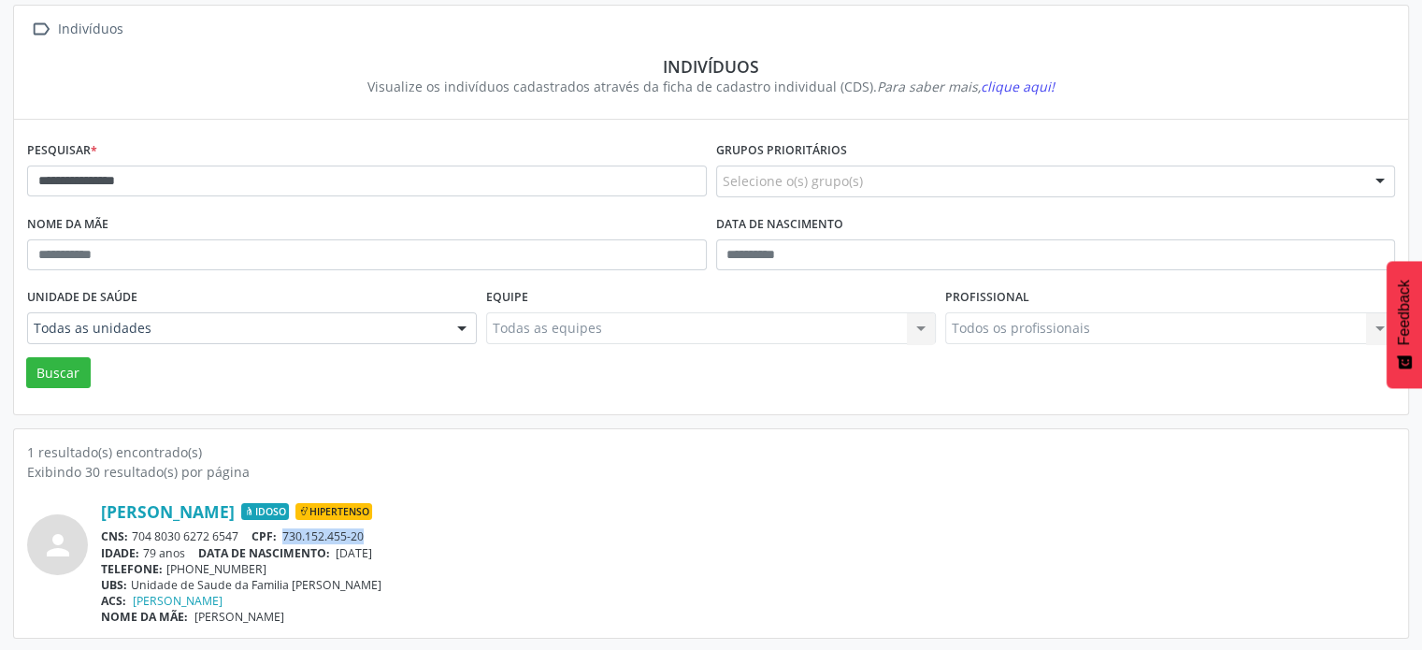
drag, startPoint x: 240, startPoint y: 528, endPoint x: 127, endPoint y: 530, distance: 113.2
click at [127, 530] on div "CNS: 704 8030 6272 6547 CPF: 730.152.455-20" at bounding box center [748, 536] width 1294 height 16
drag, startPoint x: 369, startPoint y: 532, endPoint x: 283, endPoint y: 536, distance: 86.1
click at [283, 536] on div "CNS: 704 8030 6272 6547 CPF: 730.152.455-20" at bounding box center [748, 536] width 1294 height 16
drag, startPoint x: 259, startPoint y: 562, endPoint x: 167, endPoint y: 569, distance: 91.9
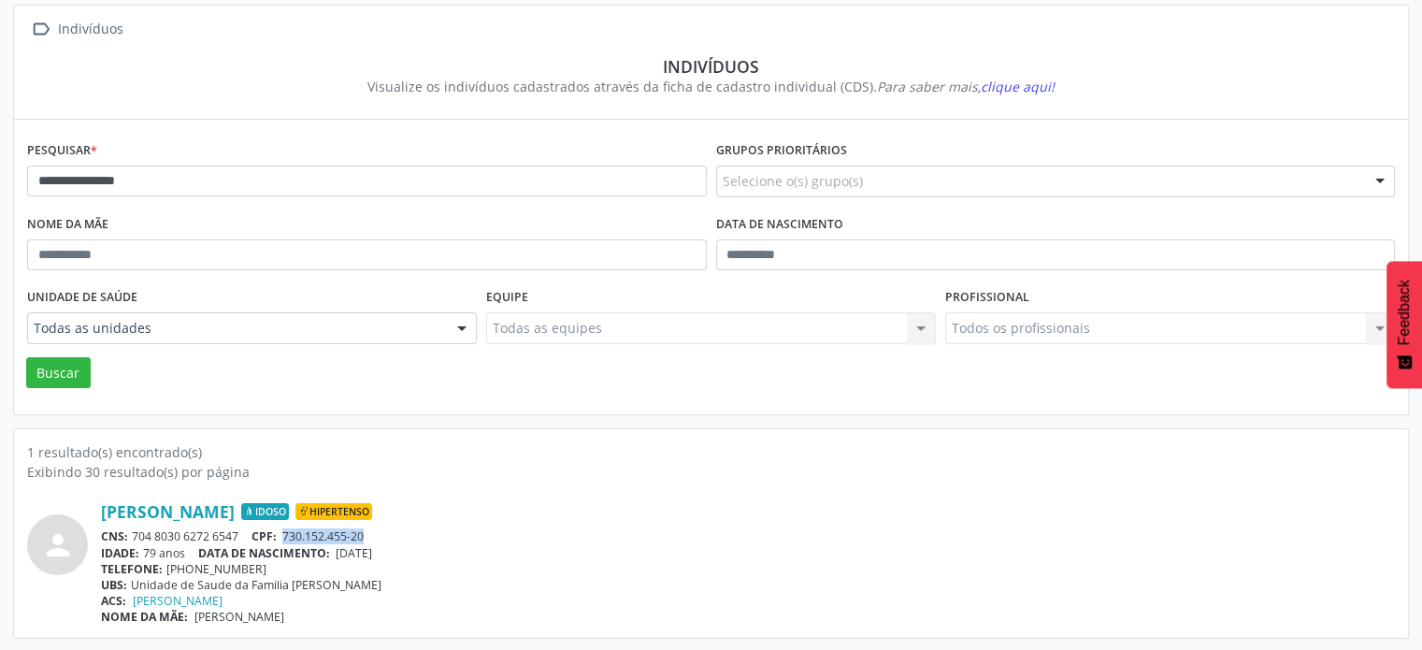
click at [167, 569] on div "TELEFONE: [PHONE_NUMBER]" at bounding box center [748, 569] width 1294 height 16
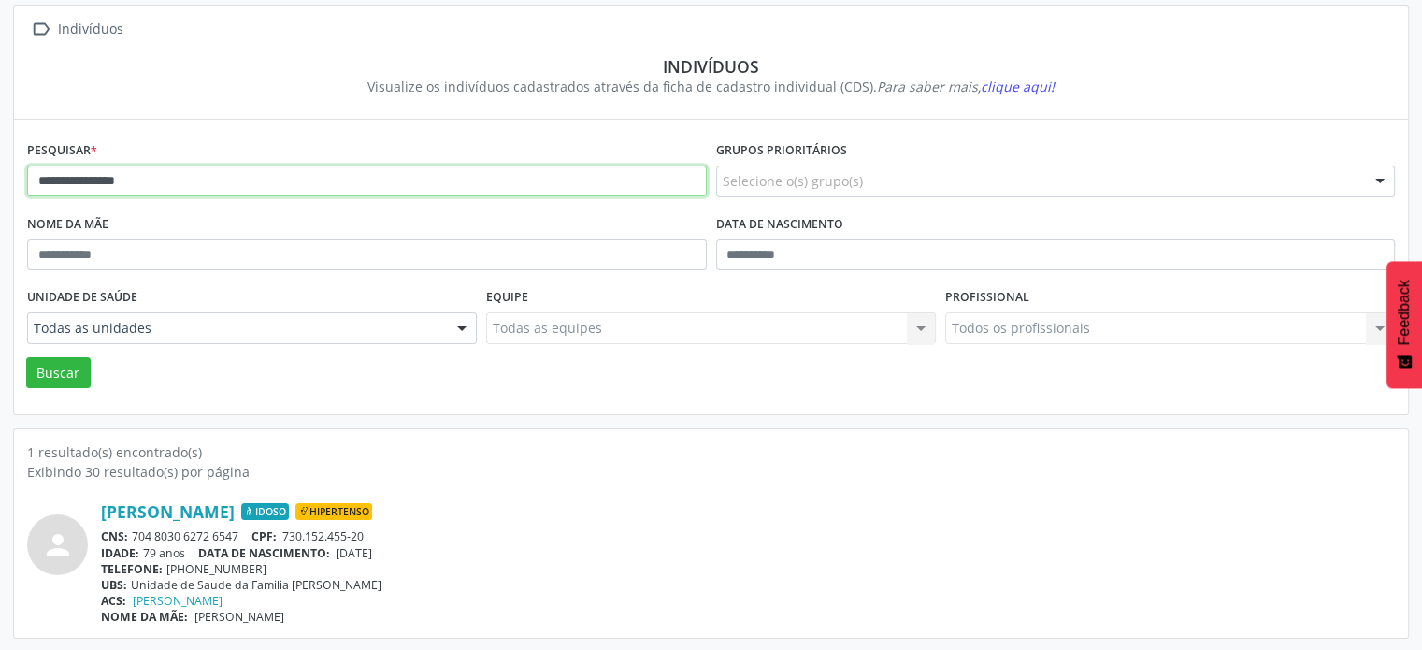
click at [198, 180] on input "**********" at bounding box center [367, 182] width 680 height 32
type input "*"
click at [26, 357] on button "Buscar" at bounding box center [58, 373] width 65 height 32
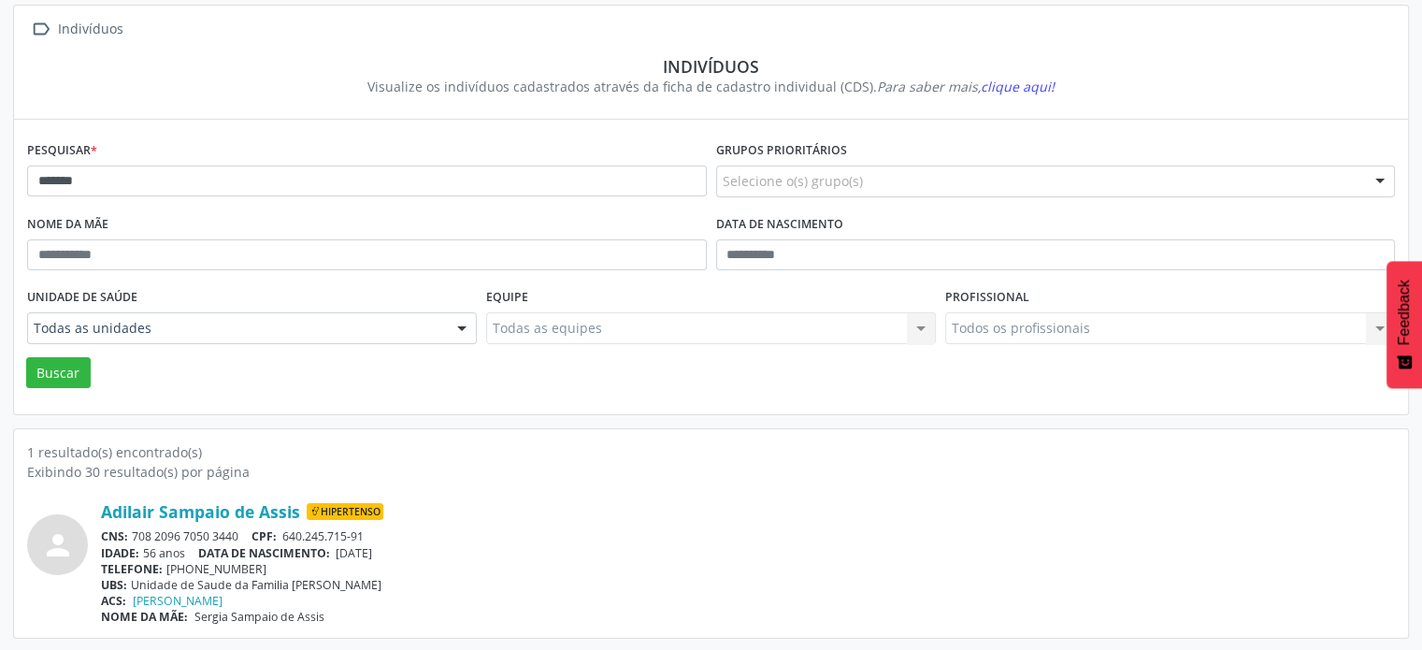
drag, startPoint x: 241, startPoint y: 533, endPoint x: 131, endPoint y: 533, distance: 110.3
click at [131, 533] on div "CNS: 708 2096 7050 3440 CPF: 640.245.715-91" at bounding box center [748, 536] width 1294 height 16
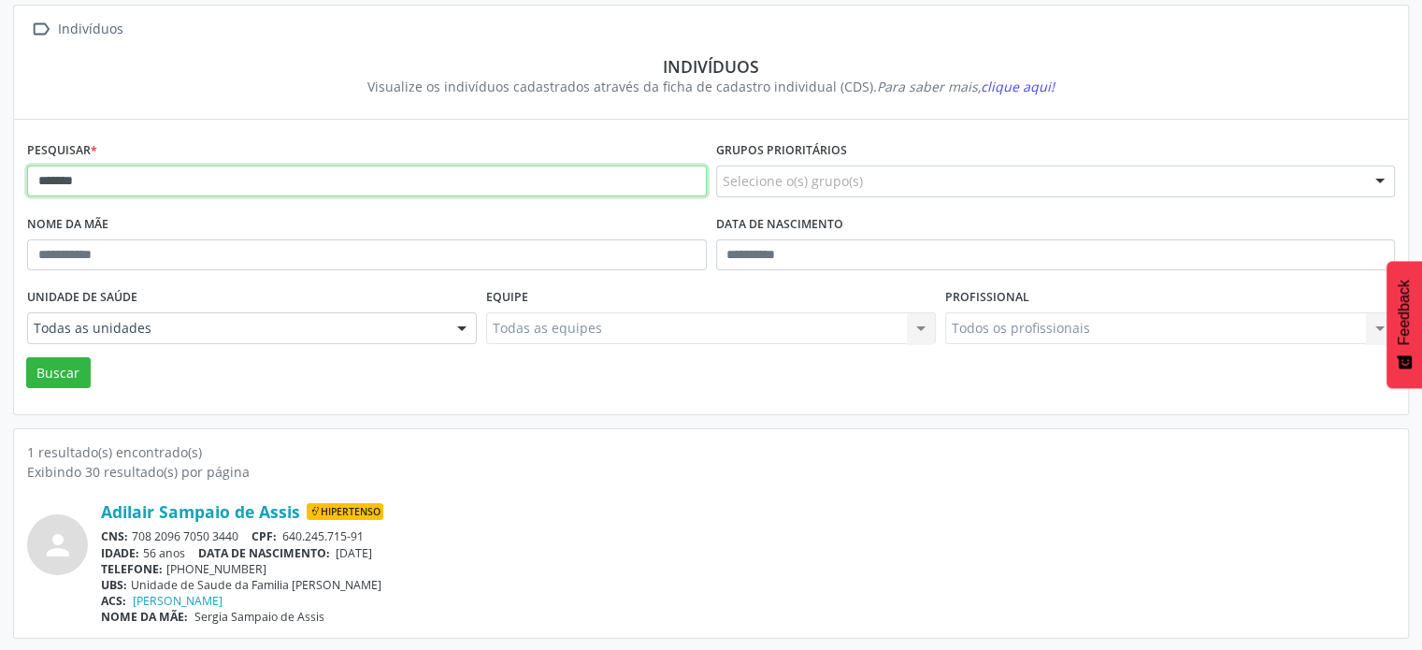
click at [213, 182] on input "*******" at bounding box center [367, 182] width 680 height 32
type input "*"
click at [26, 357] on button "Buscar" at bounding box center [58, 373] width 65 height 32
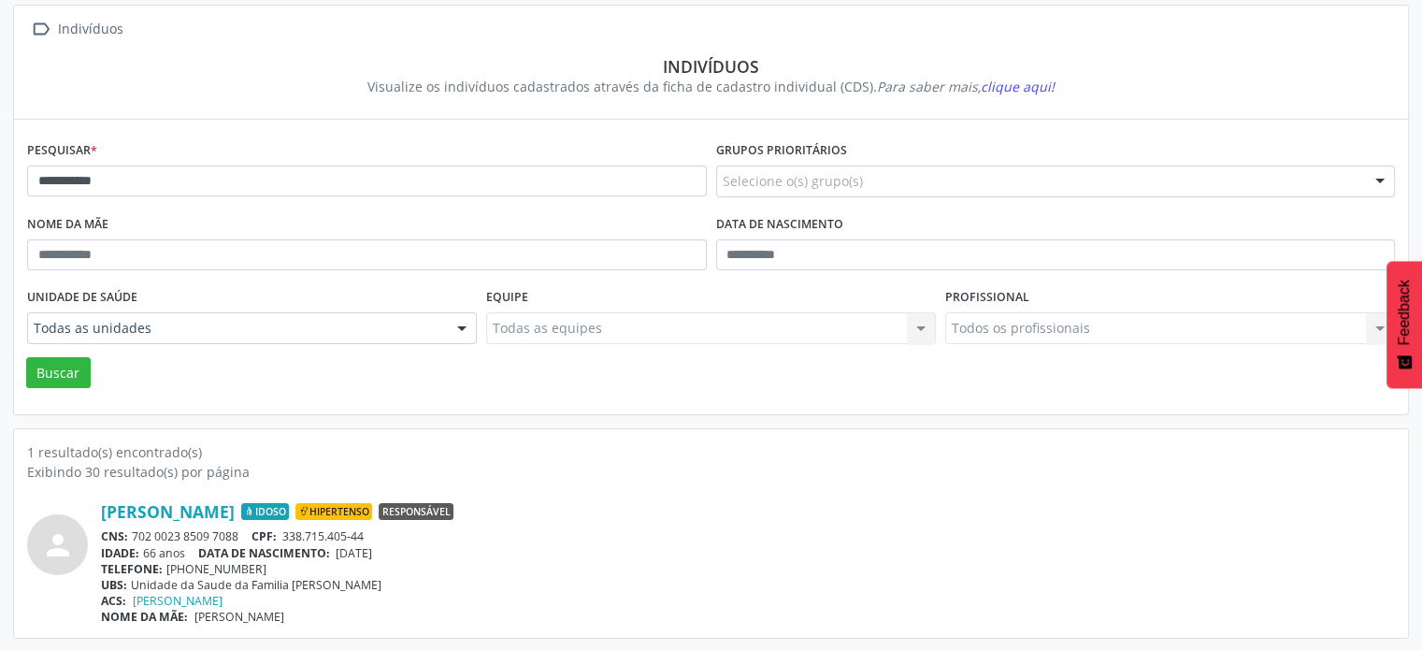
drag, startPoint x: 246, startPoint y: 533, endPoint x: 136, endPoint y: 534, distance: 110.3
click at [136, 534] on div "CNS: 702 0023 8509 7088 CPF: 338.715.405-44" at bounding box center [748, 536] width 1294 height 16
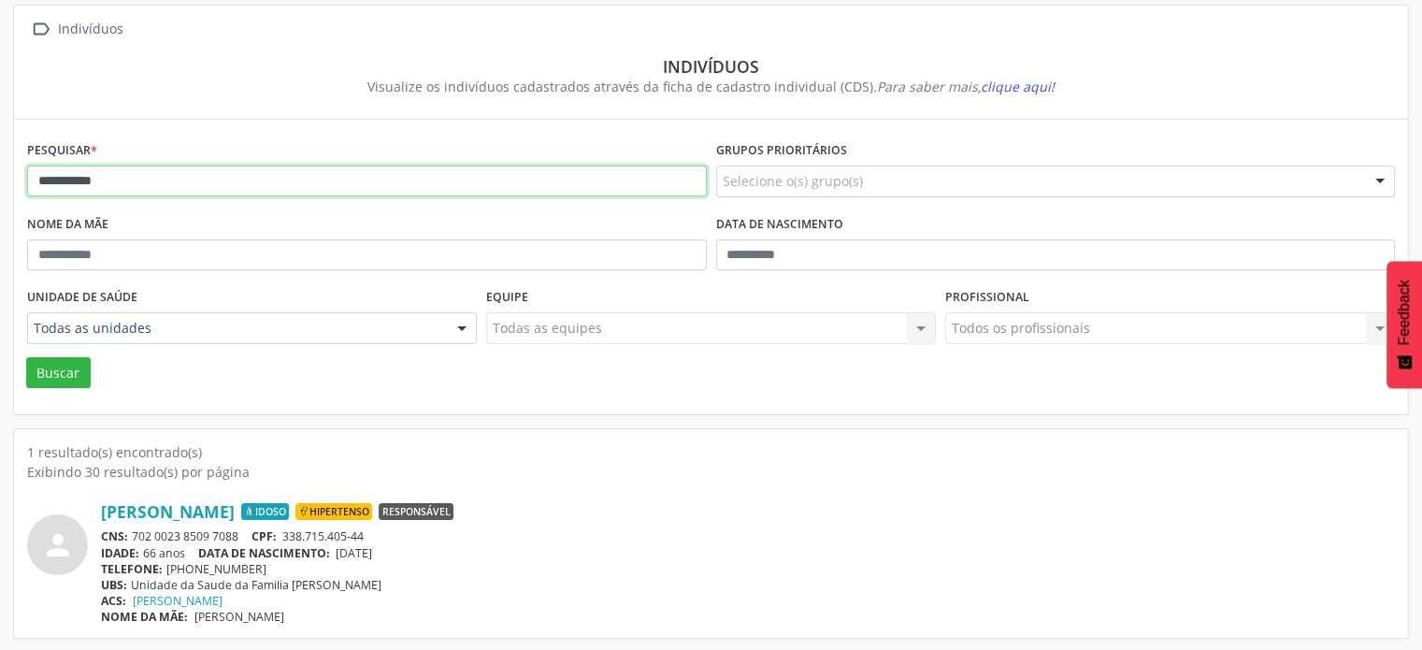
click at [240, 186] on input "**********" at bounding box center [367, 182] width 680 height 32
type input "*"
click at [26, 357] on button "Buscar" at bounding box center [58, 373] width 65 height 32
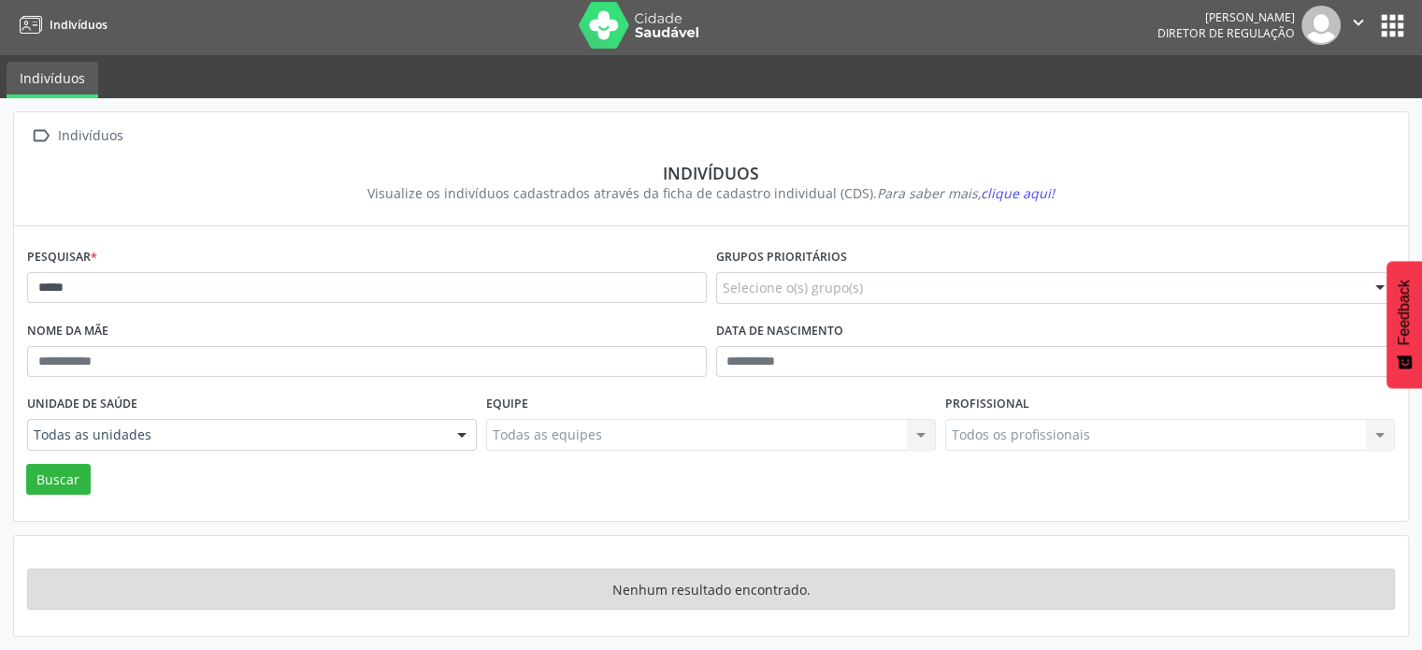
scroll to position [2, 0]
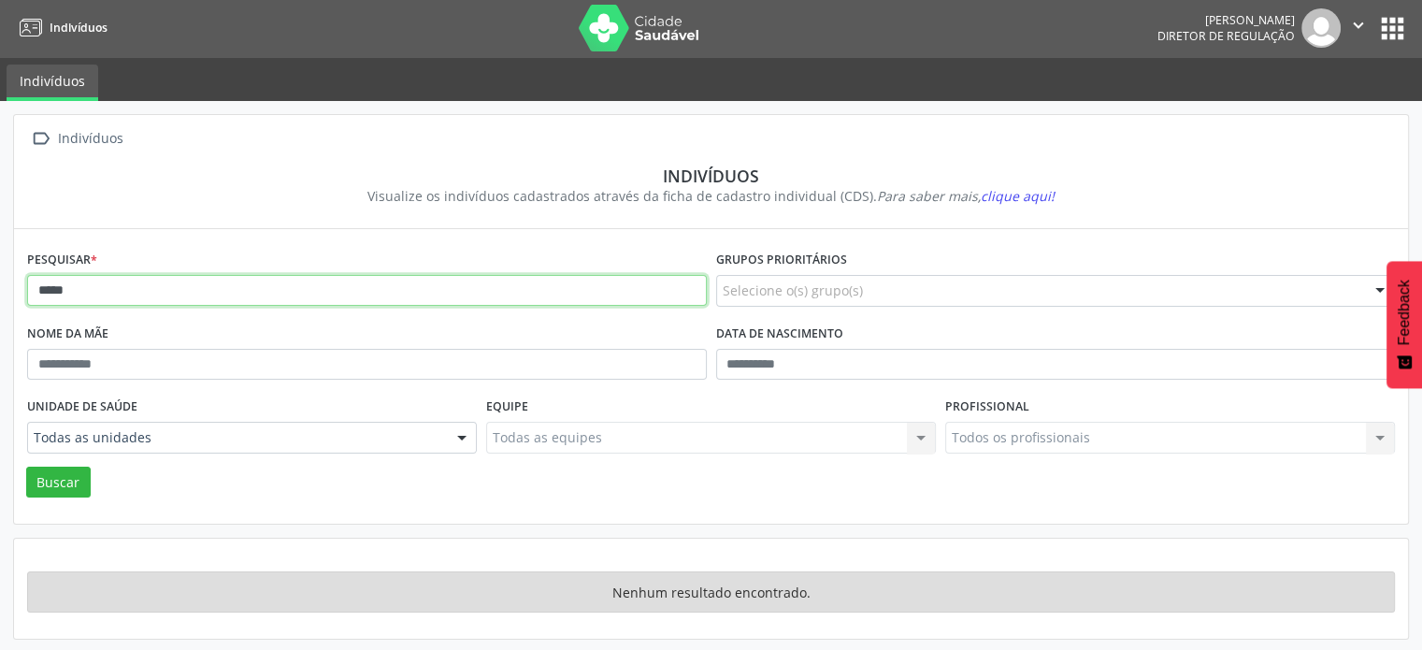
click at [200, 296] on input "*****" at bounding box center [367, 291] width 680 height 32
type input "*"
click at [26, 467] on button "Buscar" at bounding box center [58, 483] width 65 height 32
click at [201, 290] on input "**********" at bounding box center [367, 291] width 680 height 32
click at [26, 467] on button "Buscar" at bounding box center [58, 483] width 65 height 32
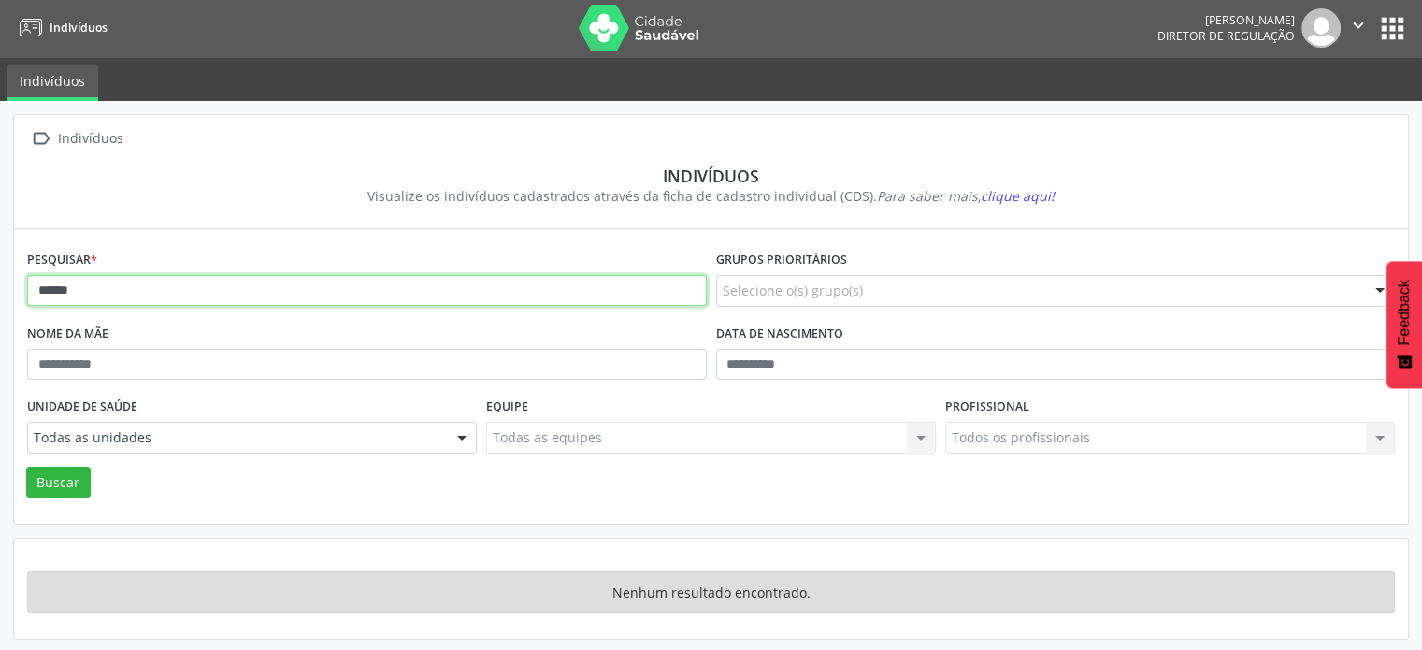
click at [201, 289] on input "*****" at bounding box center [367, 291] width 680 height 32
type input "*"
click at [26, 467] on button "Buscar" at bounding box center [58, 483] width 65 height 32
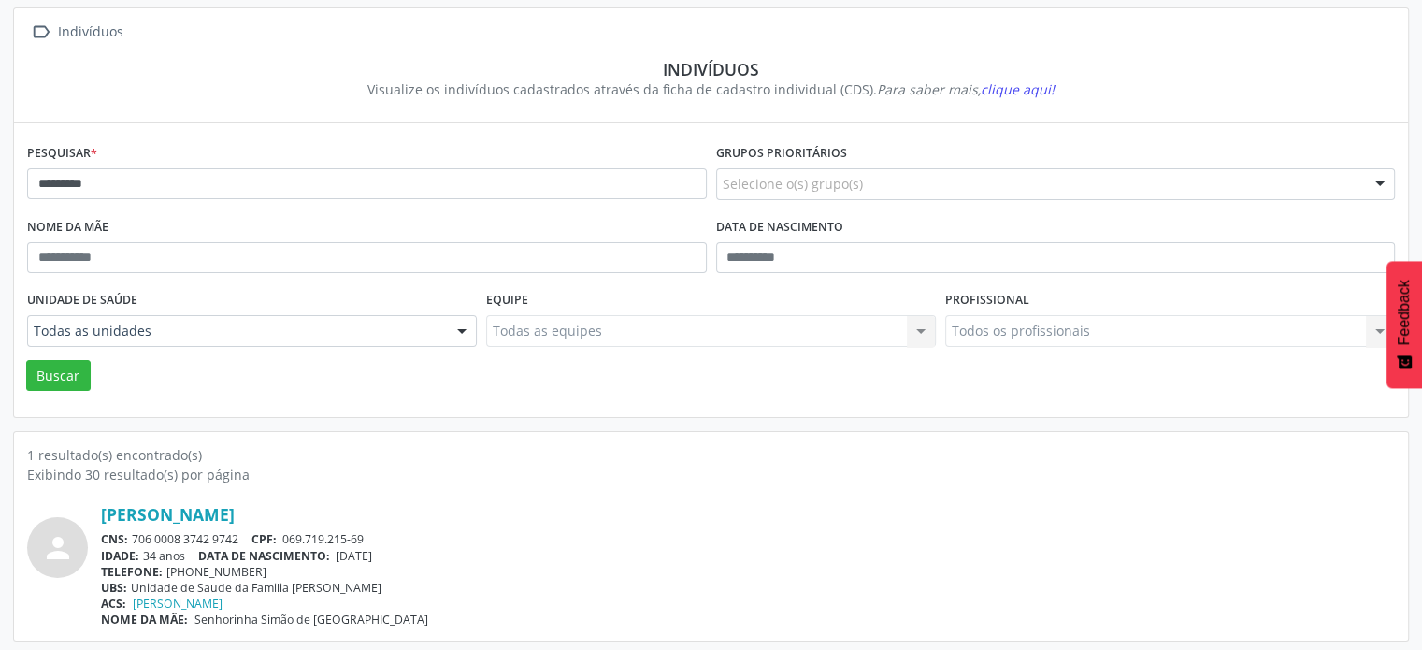
scroll to position [111, 0]
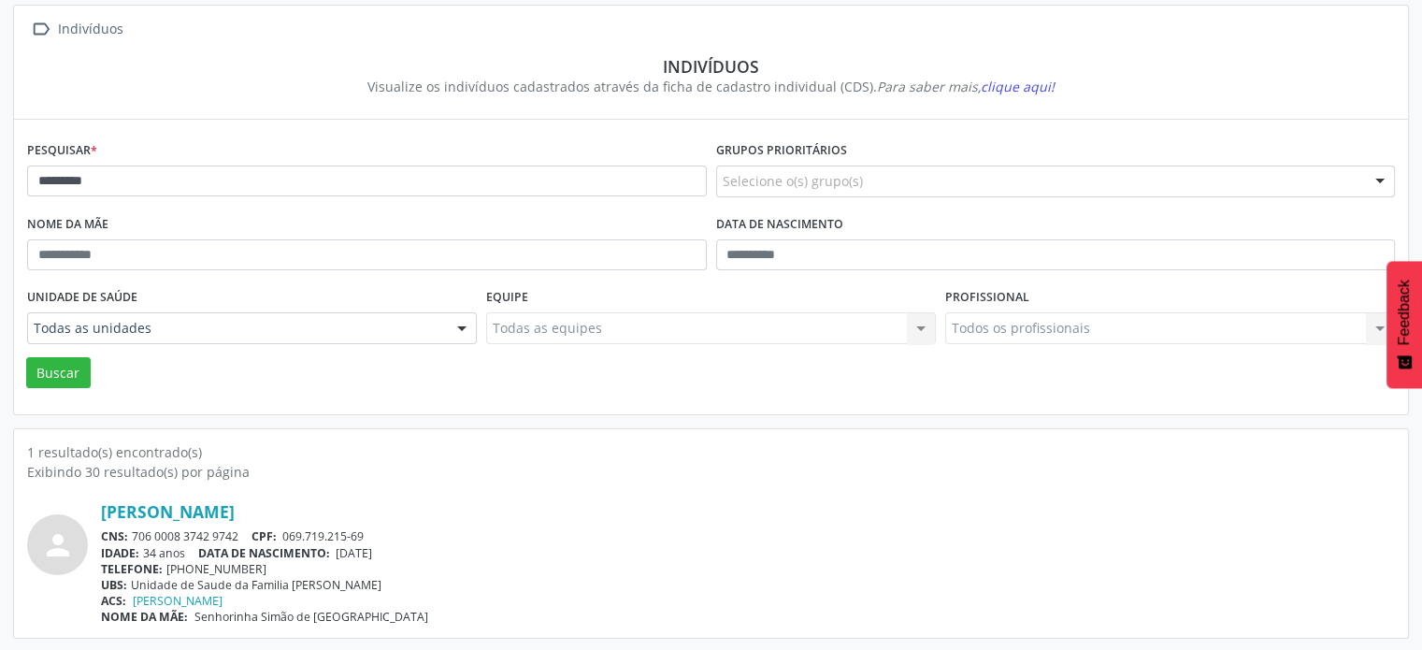
drag, startPoint x: 240, startPoint y: 535, endPoint x: 129, endPoint y: 535, distance: 111.3
click at [129, 535] on div "CNS: 706 0008 3742 9742 CPF: 069.719.215-69" at bounding box center [748, 536] width 1294 height 16
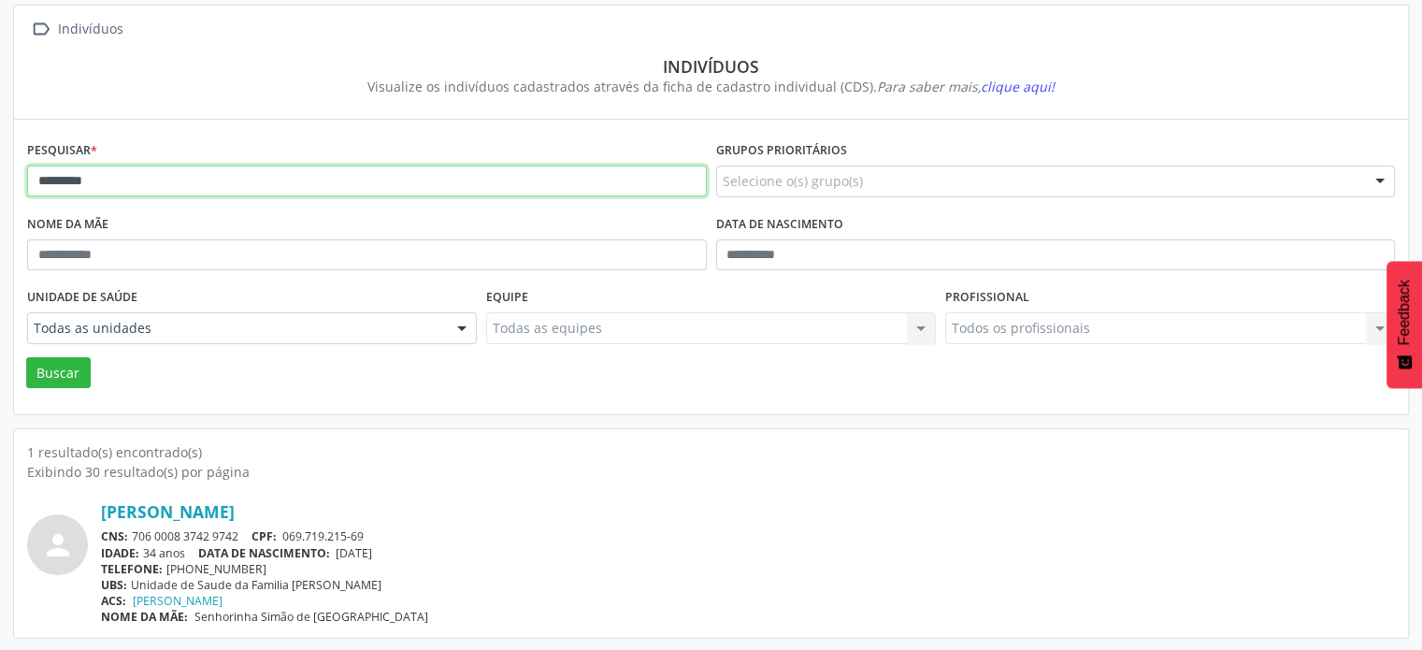
click at [265, 182] on input "*********" at bounding box center [367, 182] width 680 height 32
type input "*"
click at [26, 357] on button "Buscar" at bounding box center [58, 373] width 65 height 32
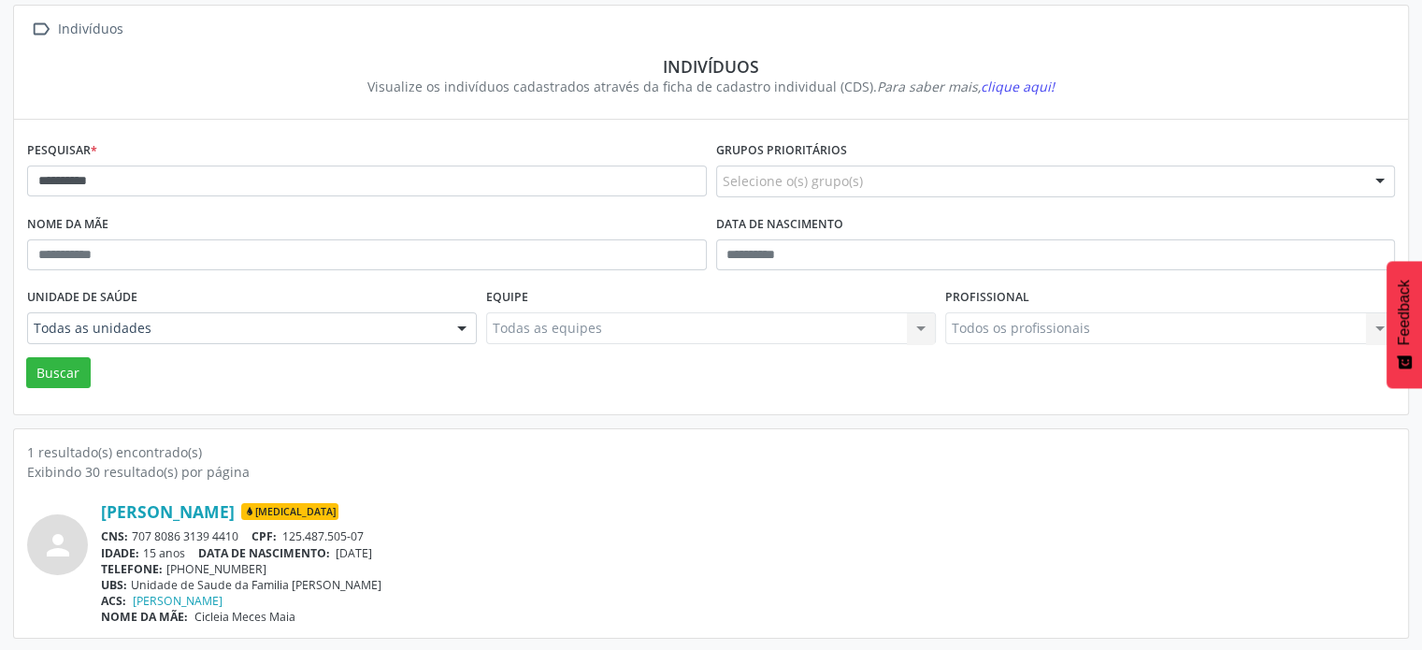
drag, startPoint x: 247, startPoint y: 531, endPoint x: 135, endPoint y: 539, distance: 112.5
click at [135, 539] on div "CNS: 707 8086 3139 4410 CPF: 125.487.505-07" at bounding box center [748, 536] width 1294 height 16
drag, startPoint x: 374, startPoint y: 528, endPoint x: 283, endPoint y: 530, distance: 90.7
click at [283, 530] on div "CNS: 707 8086 3139 4410 CPF: 125.487.505-07" at bounding box center [748, 536] width 1294 height 16
drag, startPoint x: 246, startPoint y: 528, endPoint x: 135, endPoint y: 526, distance: 111.3
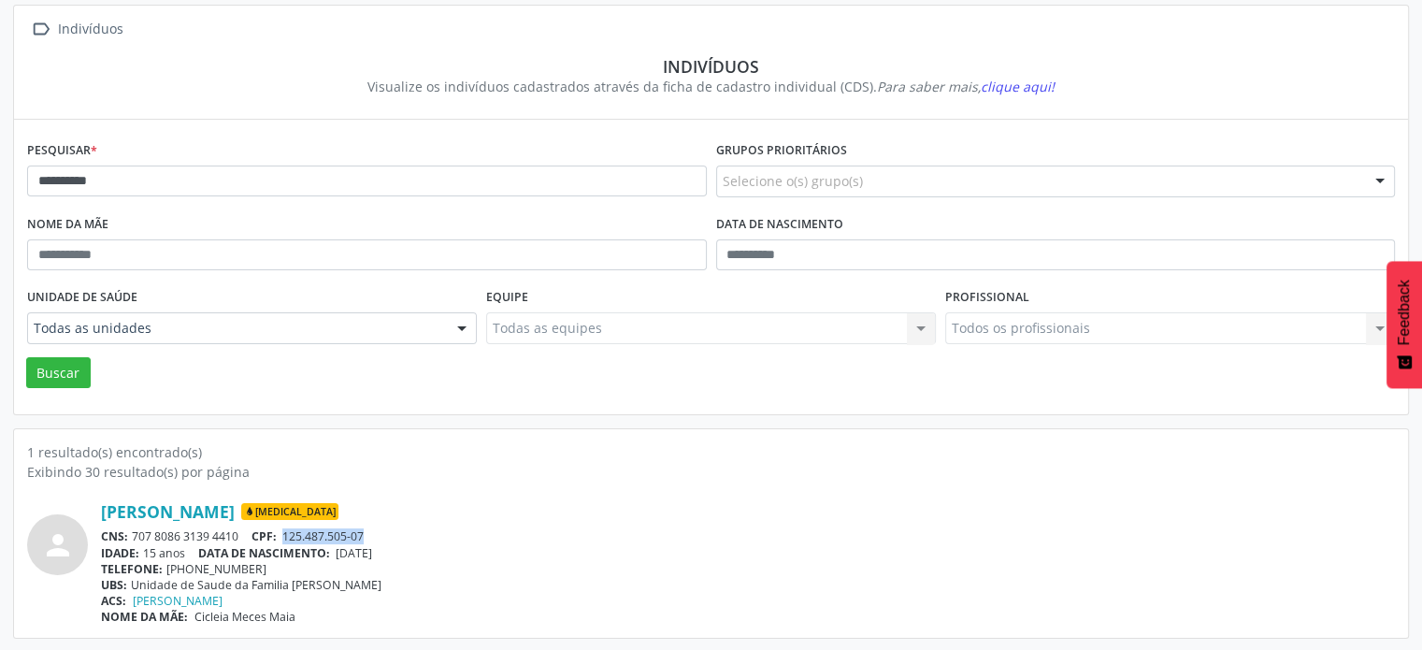
click at [135, 529] on div "CNS: 707 8086 3139 4410 CPF: 125.487.505-07" at bounding box center [748, 536] width 1294 height 16
click at [235, 508] on link "[PERSON_NAME]" at bounding box center [168, 511] width 134 height 21
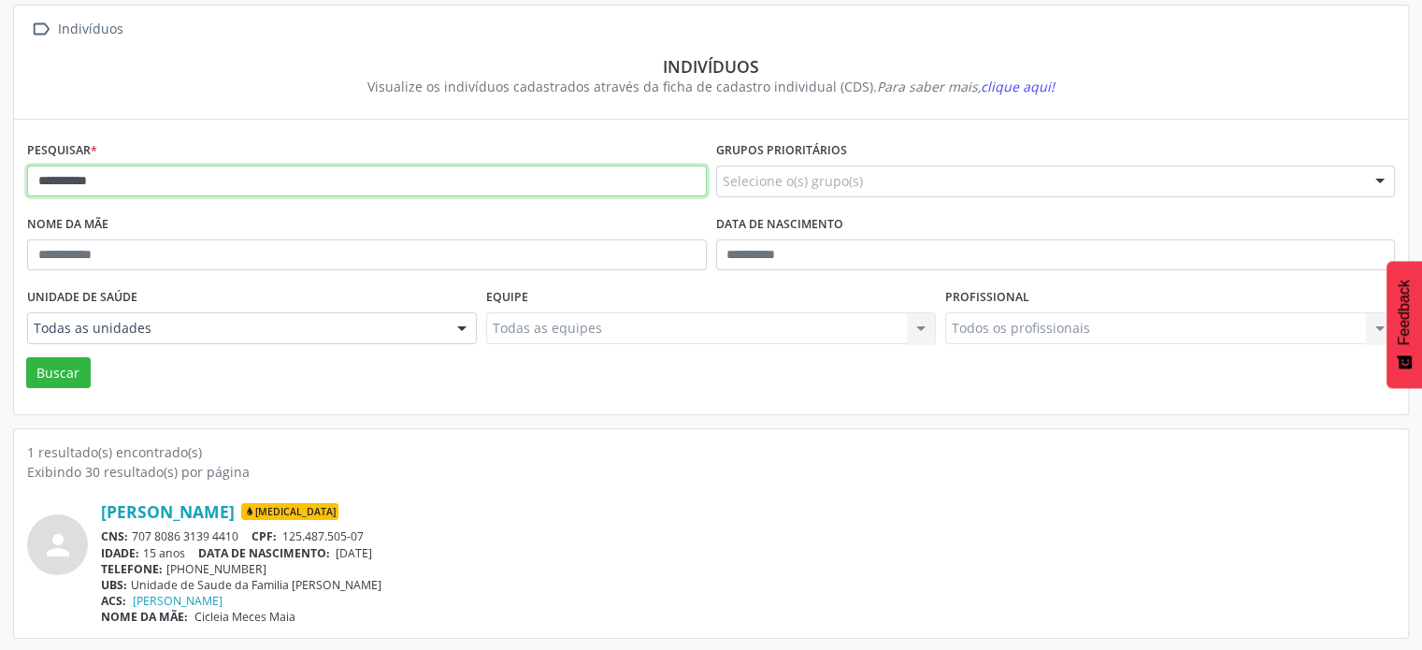
click at [299, 175] on input "**********" at bounding box center [367, 182] width 680 height 32
type input "*"
click at [26, 357] on button "Buscar" at bounding box center [58, 373] width 65 height 32
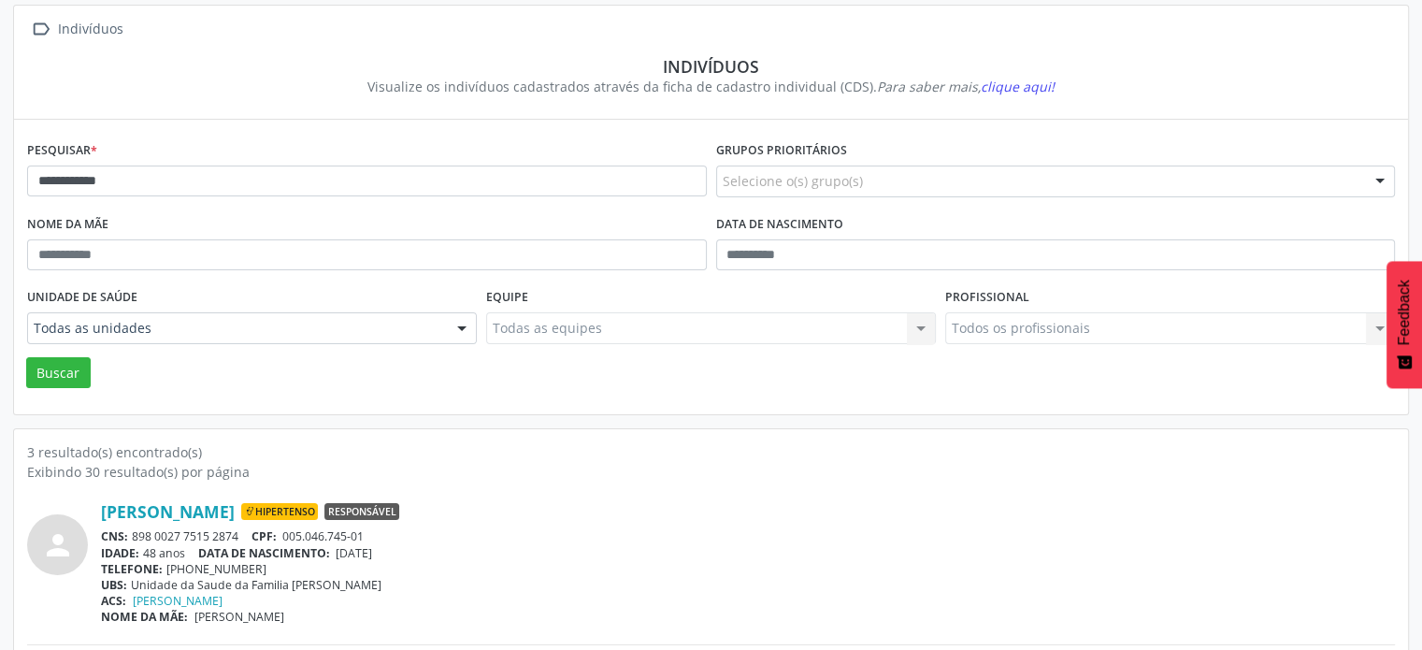
drag, startPoint x: 247, startPoint y: 528, endPoint x: 127, endPoint y: 532, distance: 119.7
click at [127, 532] on div "CNS: 898 0027 7515 2874 CPF: 005.046.745-01" at bounding box center [748, 536] width 1294 height 16
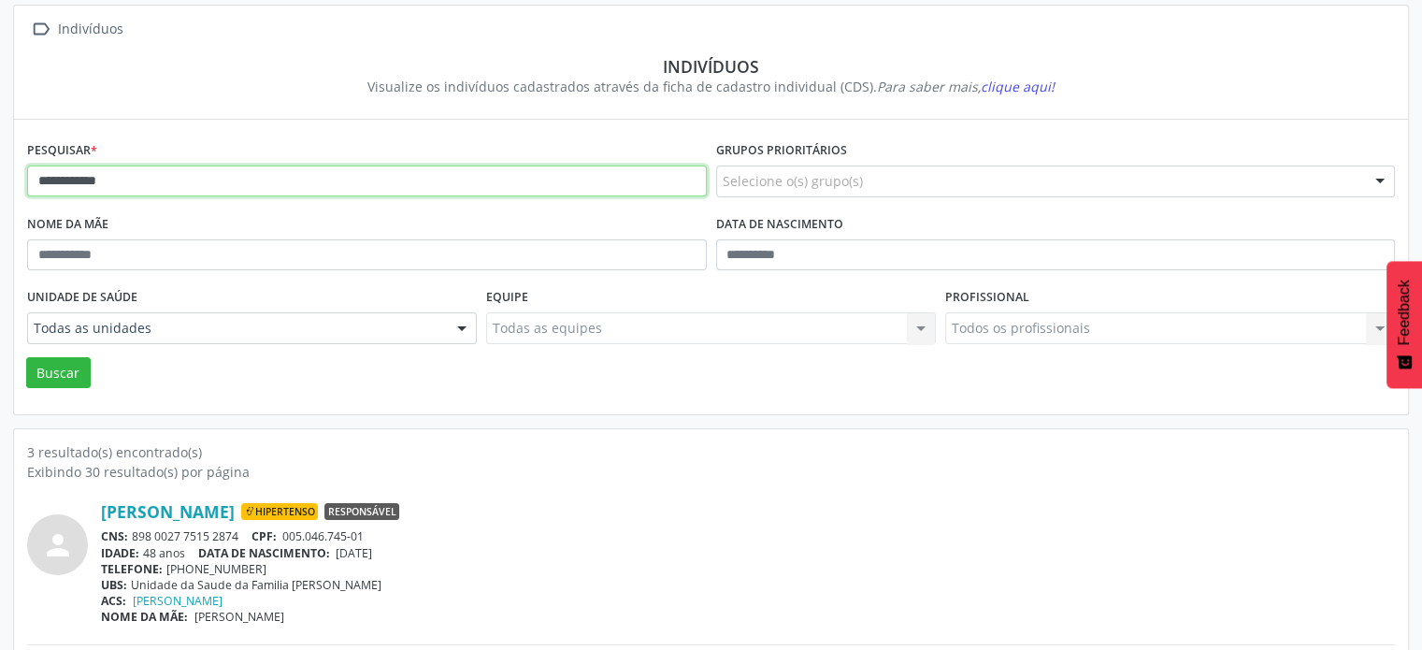
click at [346, 171] on input "**********" at bounding box center [367, 182] width 680 height 32
type input "*"
click at [26, 357] on button "Buscar" at bounding box center [58, 373] width 65 height 32
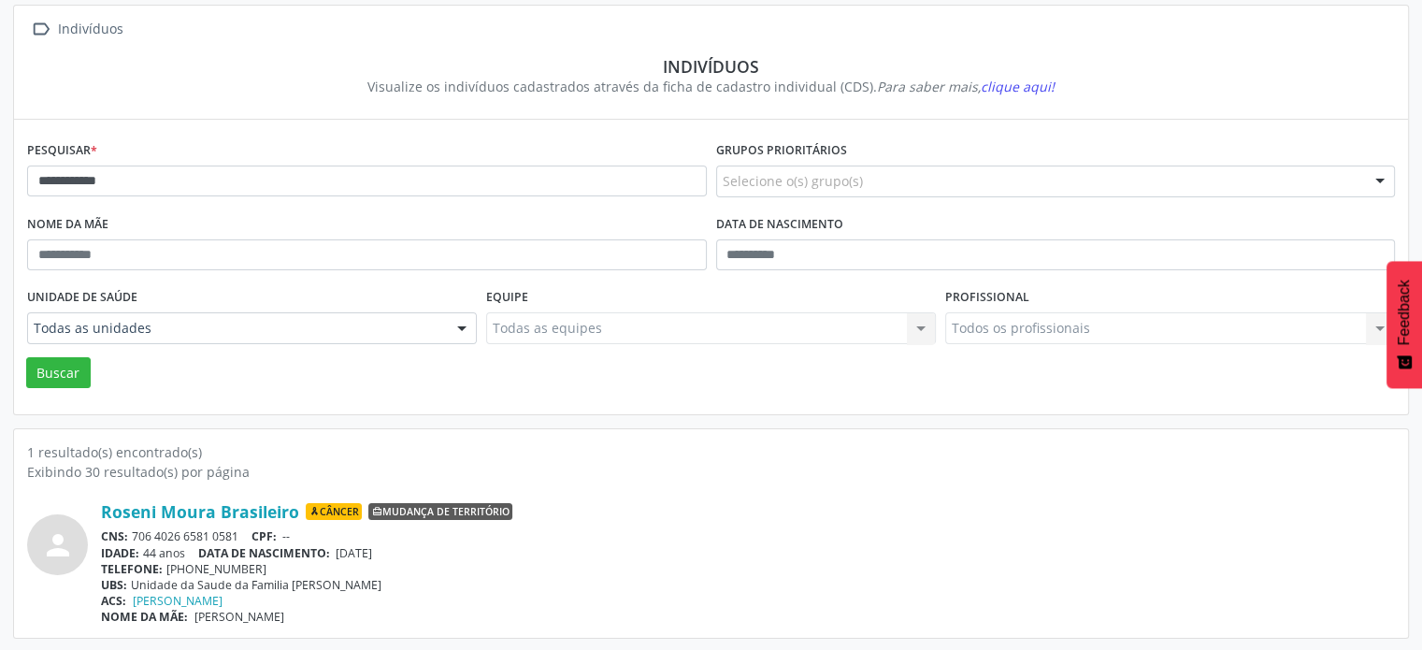
drag, startPoint x: 242, startPoint y: 534, endPoint x: 131, endPoint y: 535, distance: 111.3
click at [131, 535] on div "CNS: 706 4026 6581 0581 CPF: --" at bounding box center [748, 536] width 1294 height 16
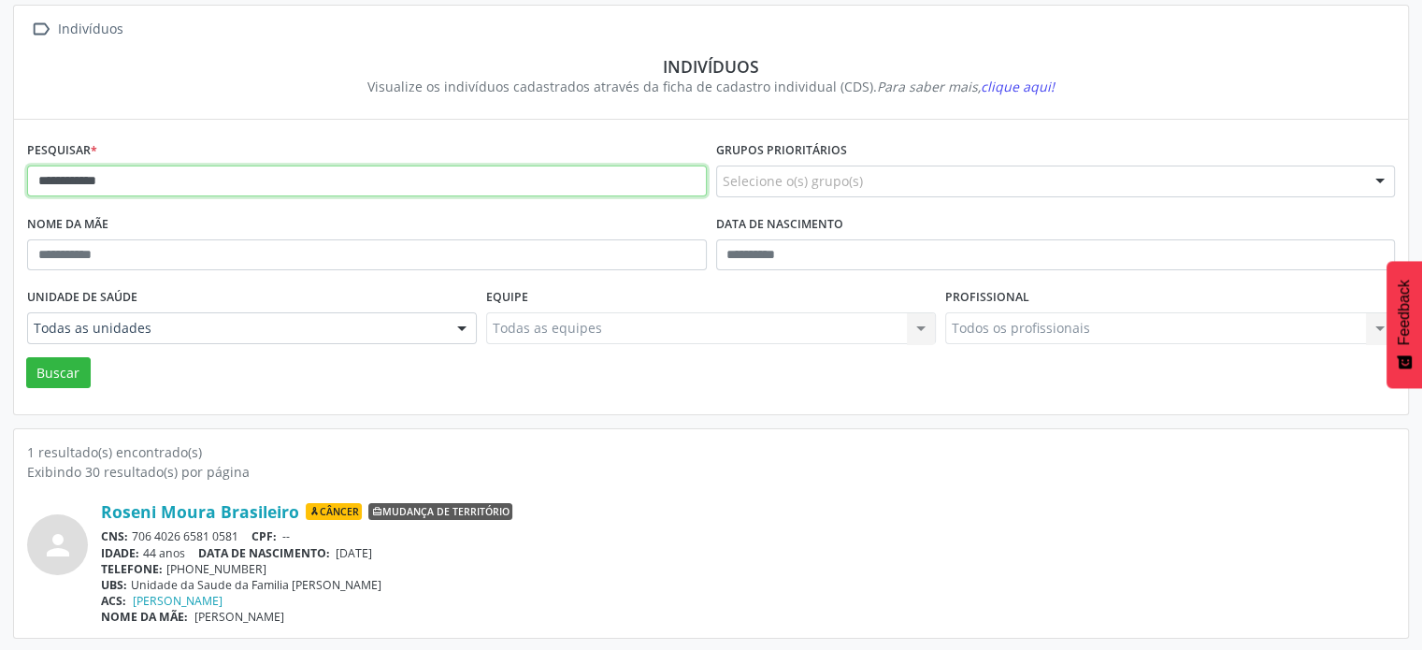
click at [143, 180] on input "**********" at bounding box center [367, 182] width 680 height 32
type input "*"
click at [26, 357] on button "Buscar" at bounding box center [58, 373] width 65 height 32
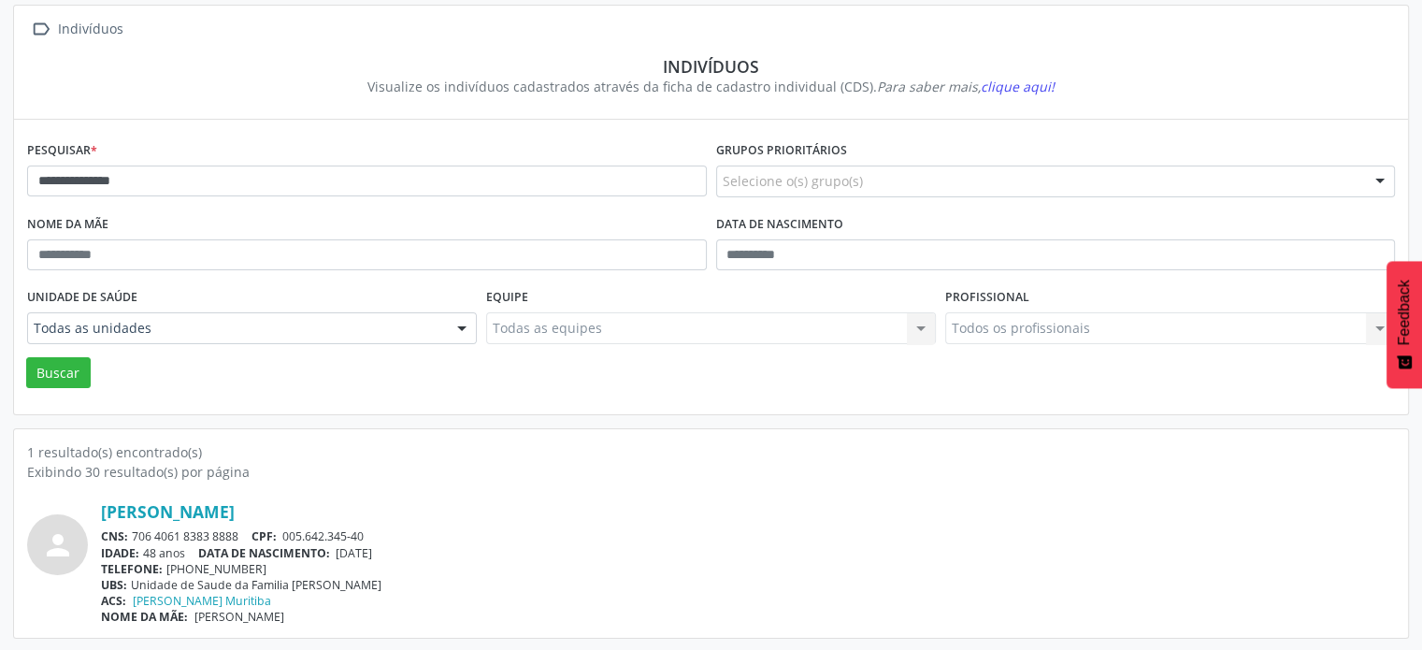
drag, startPoint x: 250, startPoint y: 532, endPoint x: 130, endPoint y: 533, distance: 119.7
click at [130, 533] on div "CNS: 706 4061 8383 8888 CPF: 005.642.345-40" at bounding box center [748, 536] width 1294 height 16
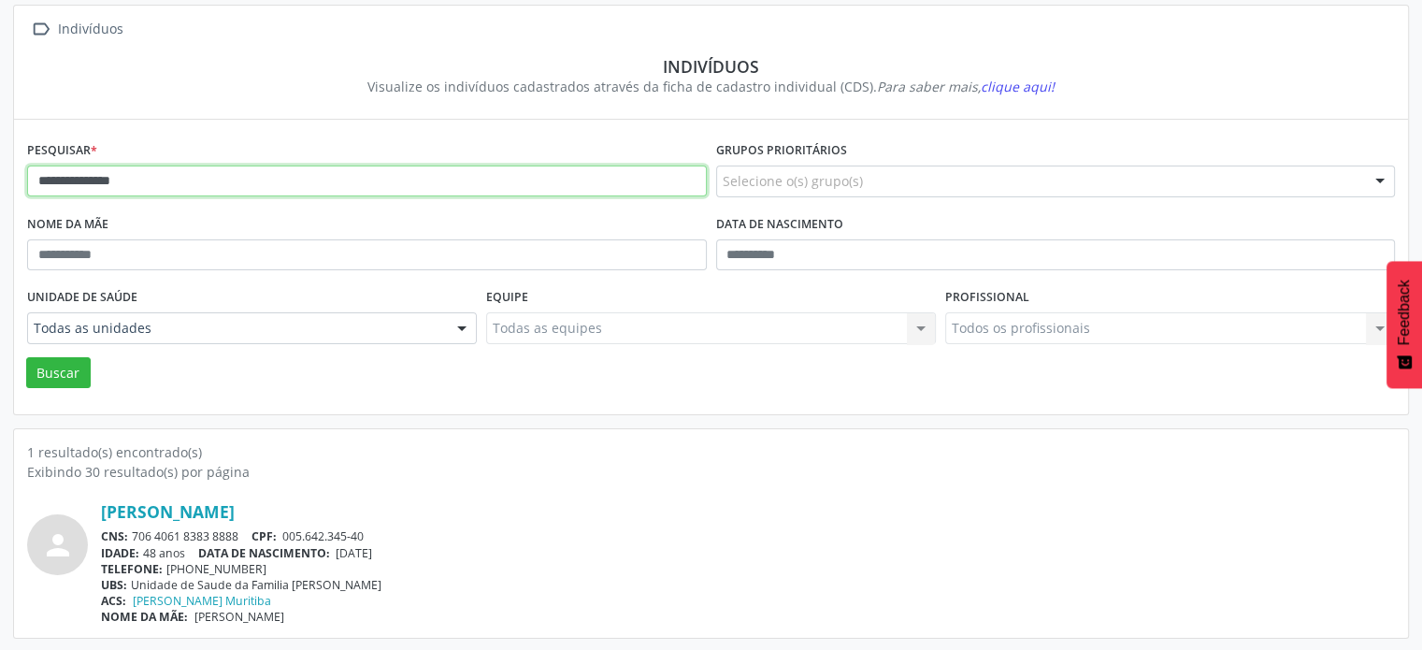
click at [221, 180] on input "**********" at bounding box center [367, 182] width 680 height 32
type input "*"
type input "*********"
click at [26, 357] on button "Buscar" at bounding box center [58, 373] width 65 height 32
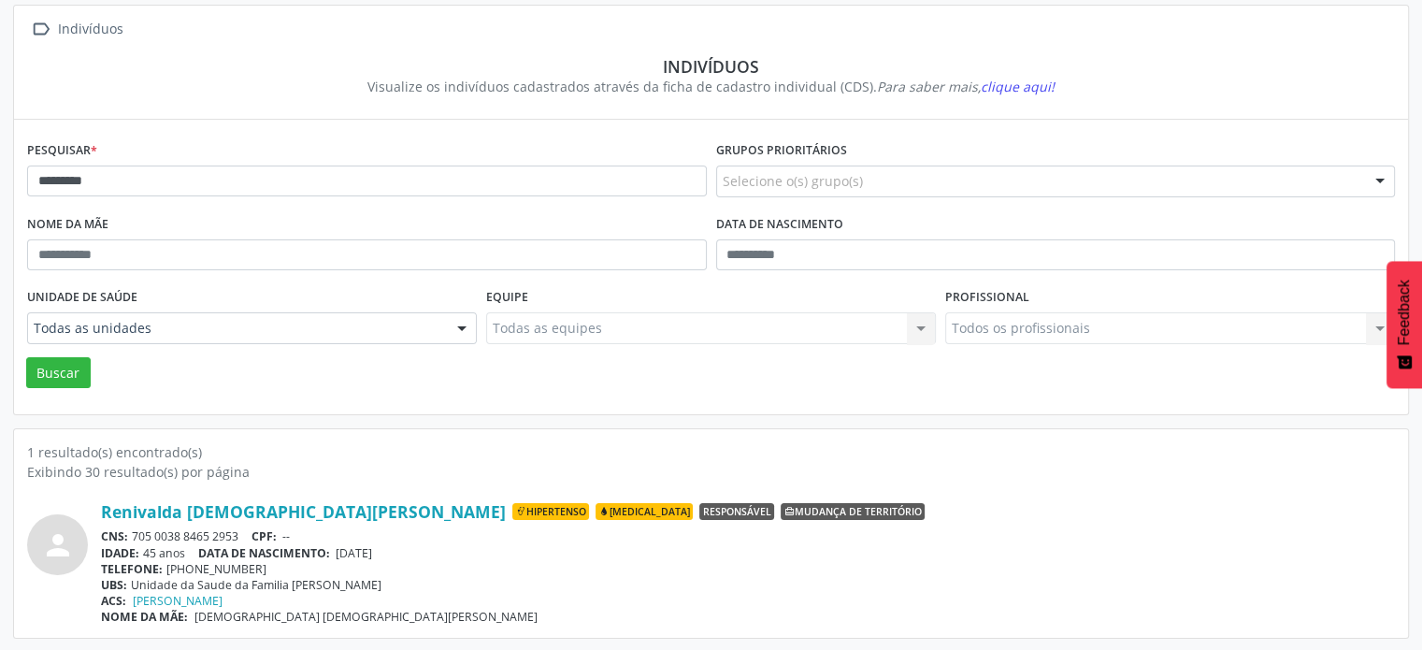
drag, startPoint x: 243, startPoint y: 531, endPoint x: 135, endPoint y: 538, distance: 108.7
click at [135, 538] on div "CNS: 705 0038 8465 2953 CPF: --" at bounding box center [748, 536] width 1294 height 16
